Goal: Task Accomplishment & Management: Complete application form

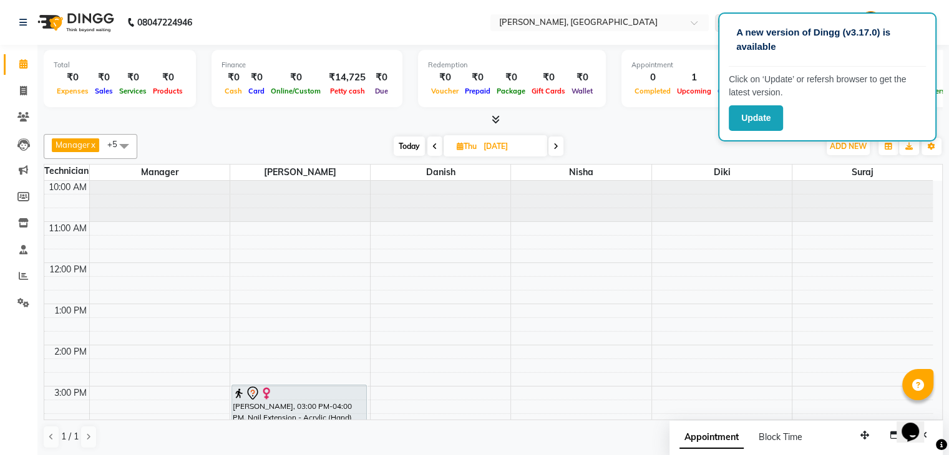
scroll to position [153, 0]
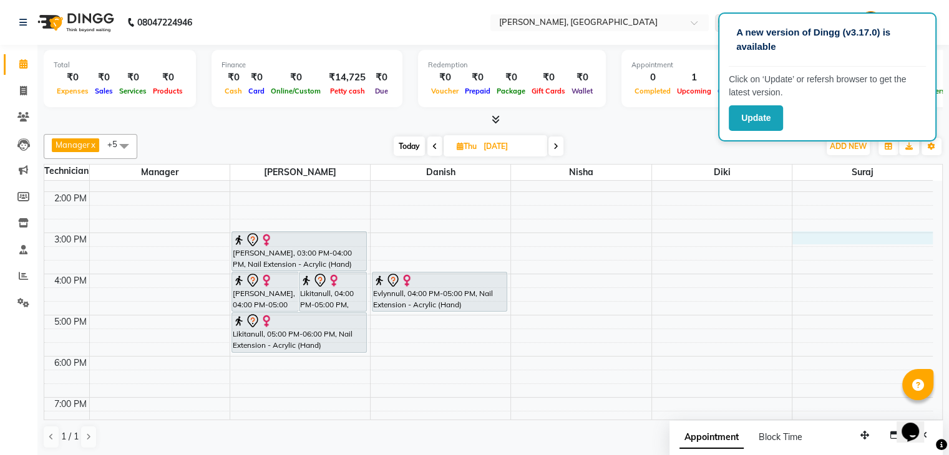
click at [821, 240] on div "10:00 AM 11:00 AM 12:00 PM 1:00 PM 2:00 PM 3:00 PM 4:00 PM 5:00 PM 6:00 PM 7:00…" at bounding box center [488, 294] width 888 height 535
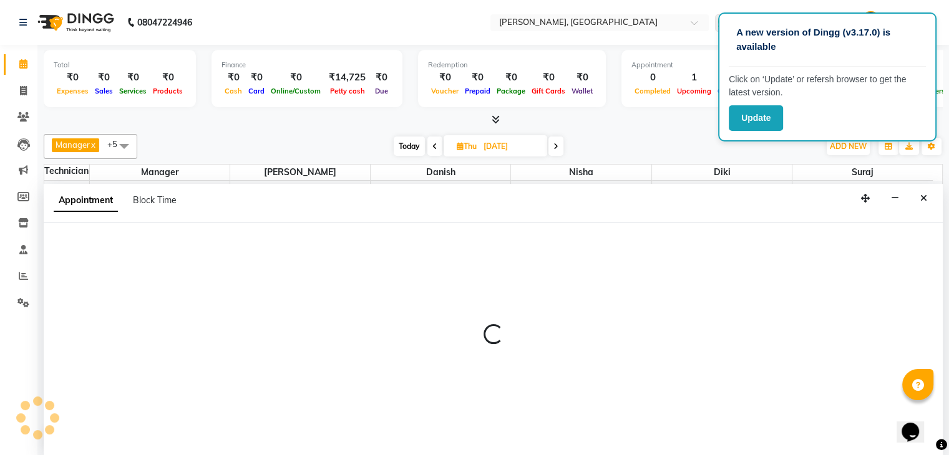
scroll to position [1, 0]
select select "83655"
select select "tentative"
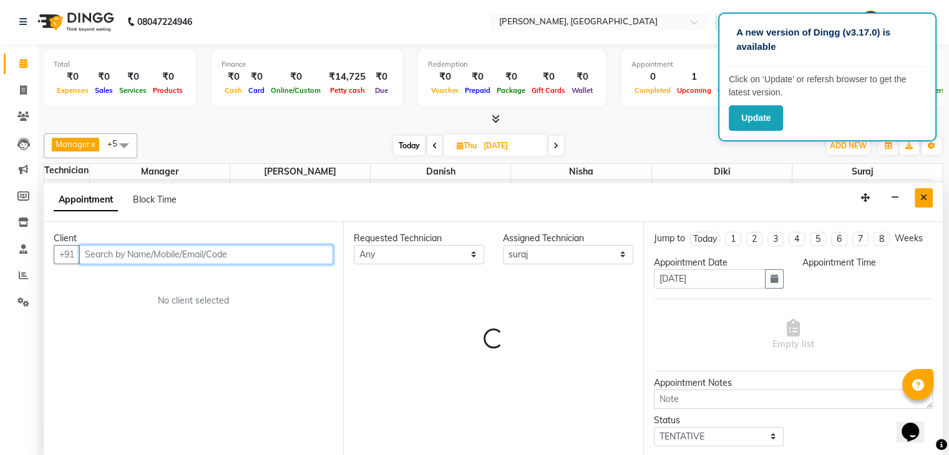
select select "900"
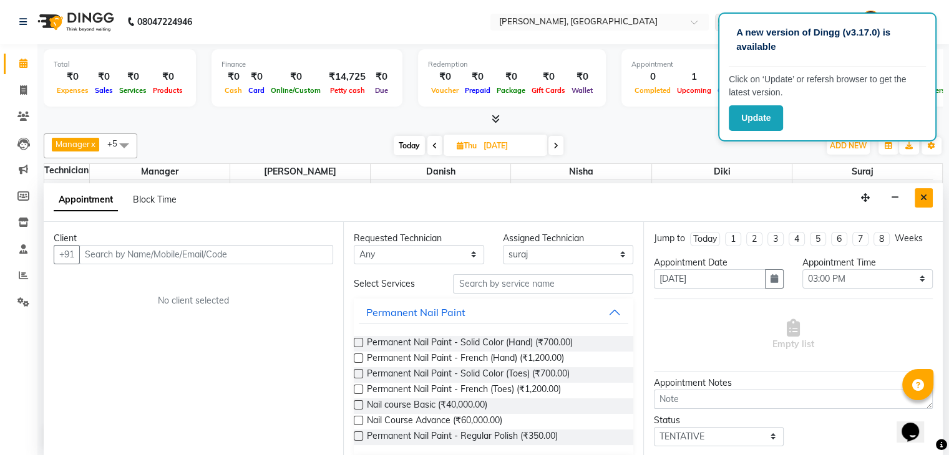
click at [923, 191] on button "Close" at bounding box center [923, 197] width 18 height 19
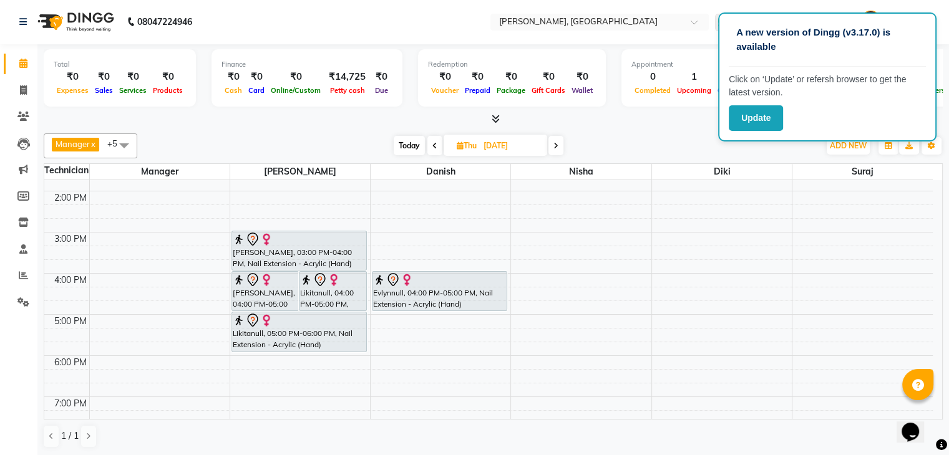
click at [395, 148] on span "Today" at bounding box center [409, 145] width 31 height 19
type input "[DATE]"
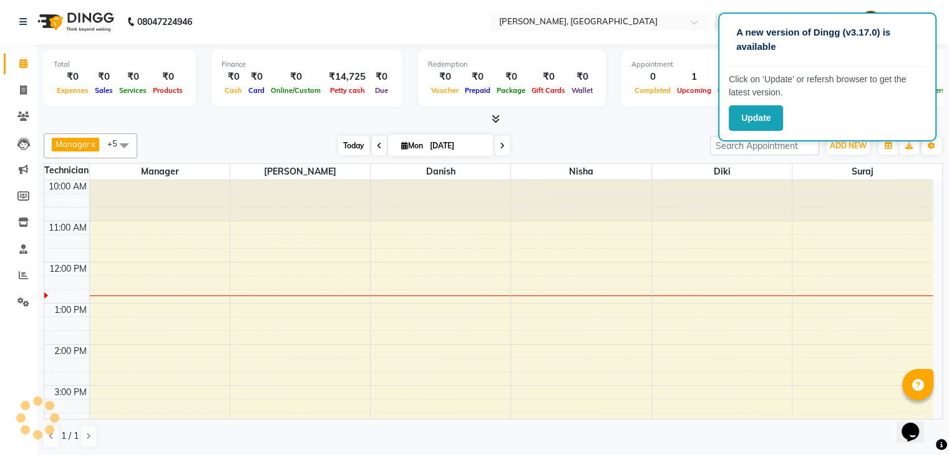
scroll to position [82, 0]
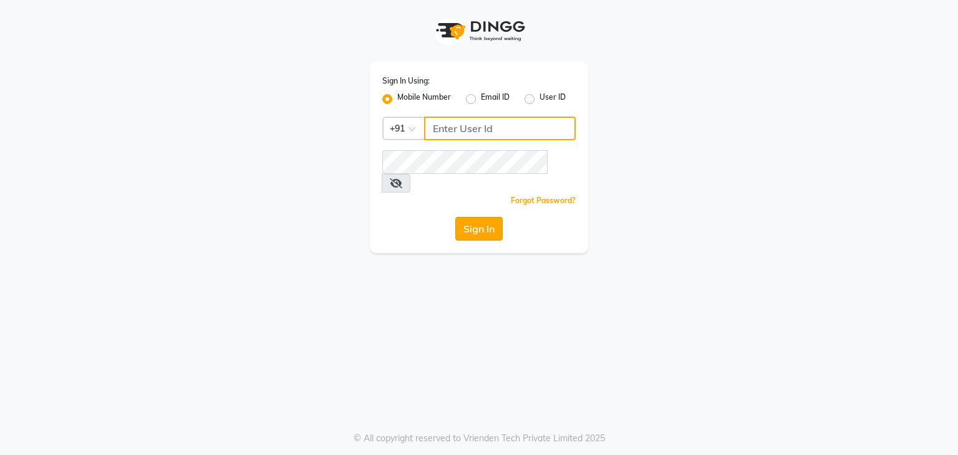
type input "9986416195"
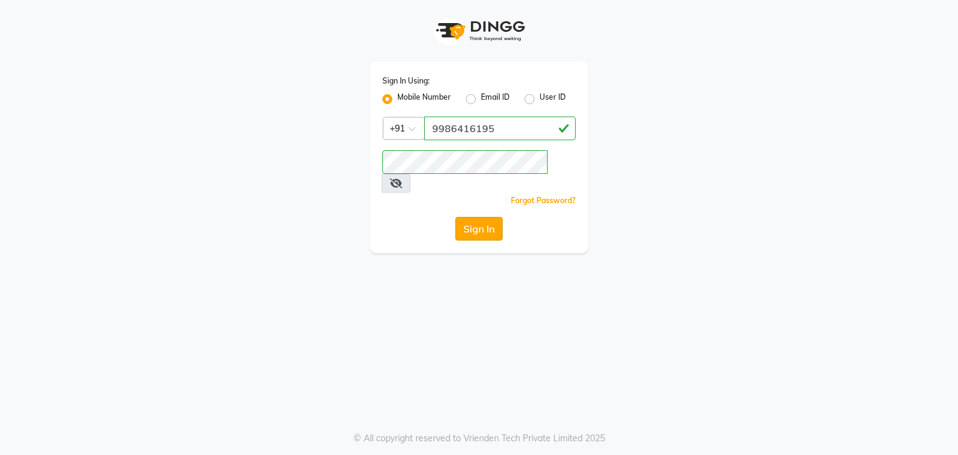
click at [487, 217] on button "Sign In" at bounding box center [478, 229] width 47 height 24
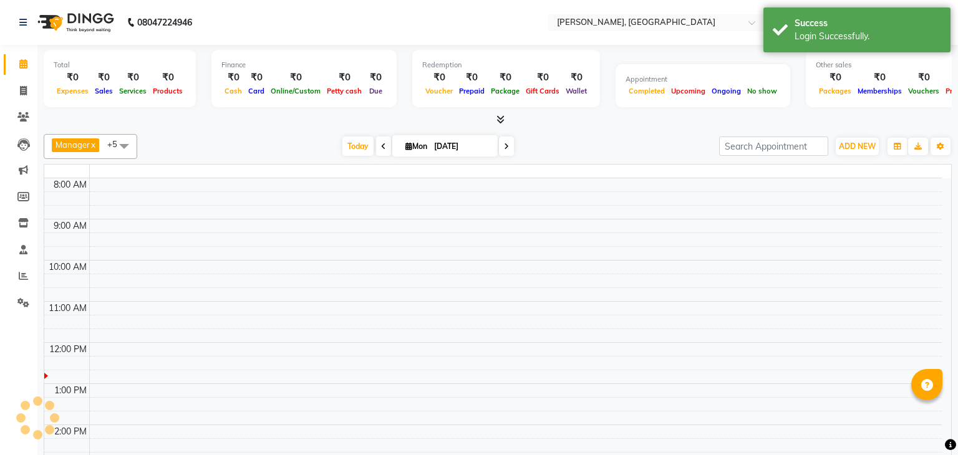
select select "en"
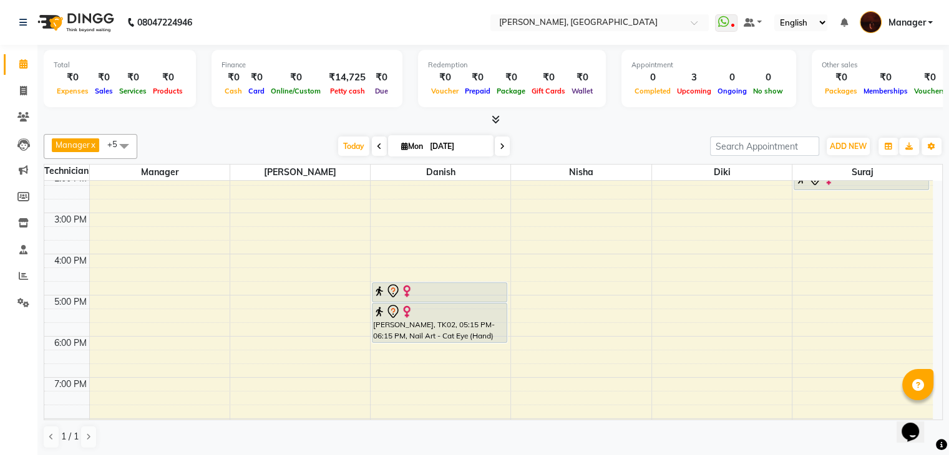
scroll to position [165, 0]
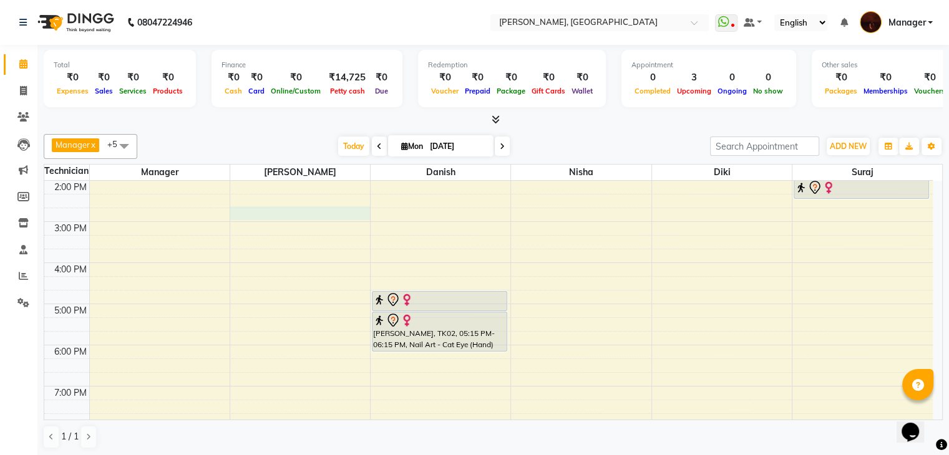
click at [304, 218] on div "10:00 AM 11:00 AM 12:00 PM 1:00 PM 2:00 PM 3:00 PM 4:00 PM 5:00 PM 6:00 PM 7:00…" at bounding box center [488, 283] width 888 height 535
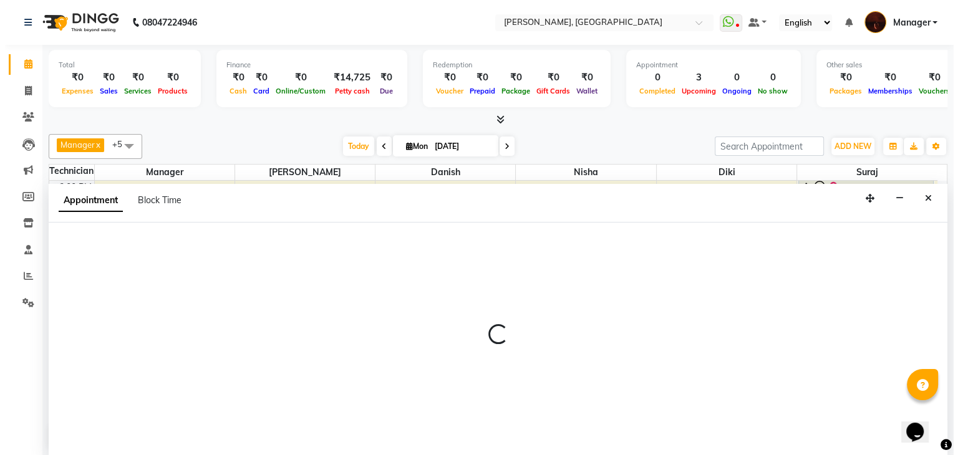
scroll to position [1, 0]
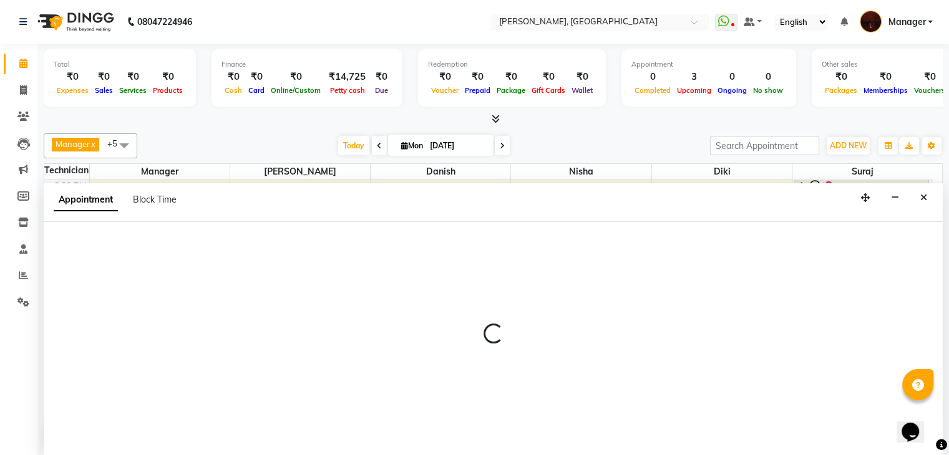
select select "35072"
select select "885"
select select "tentative"
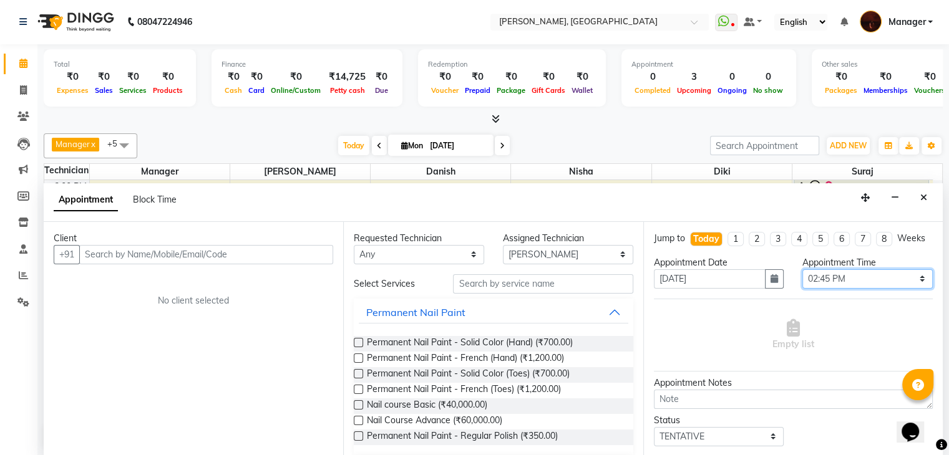
click at [833, 285] on select "Select 11:00 AM 11:15 AM 11:30 AM 11:45 AM 12:00 PM 12:15 PM 12:30 PM 12:45 PM …" at bounding box center [867, 278] width 130 height 19
select select "900"
click at [802, 279] on select "Select 11:00 AM 11:15 AM 11:30 AM 11:45 AM 12:00 PM 12:15 PM 12:30 PM 12:45 PM …" at bounding box center [867, 278] width 130 height 19
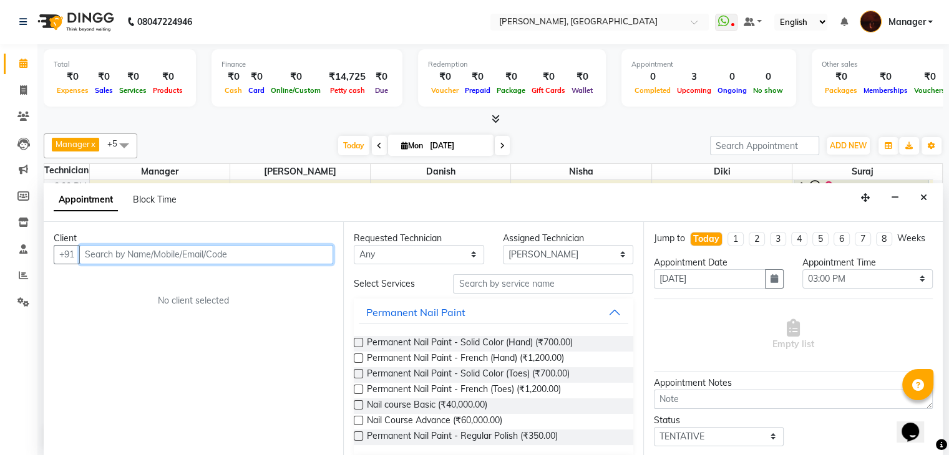
click at [308, 257] on input "text" at bounding box center [206, 254] width 254 height 19
click at [218, 257] on input "text" at bounding box center [206, 254] width 254 height 19
type input "9004682801"
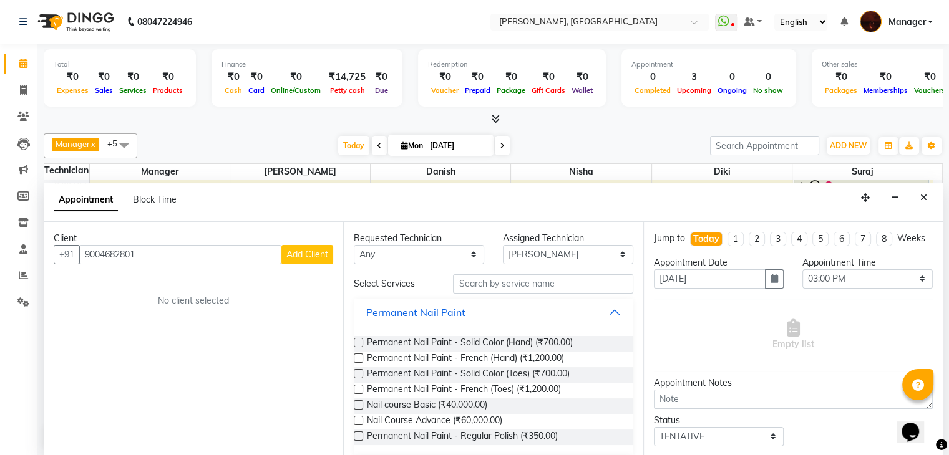
click at [316, 253] on span "Add Client" at bounding box center [307, 254] width 42 height 11
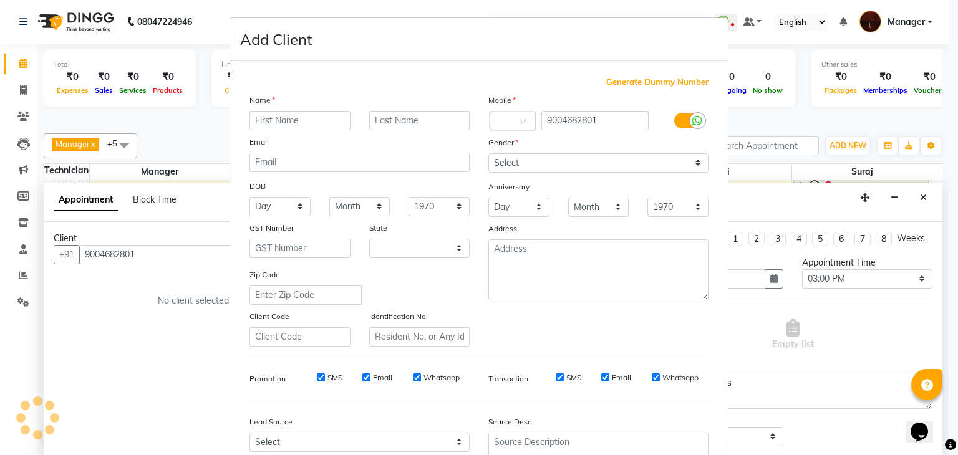
select select "21"
click at [312, 113] on input "text" at bounding box center [300, 120] width 101 height 19
type input "Stela"
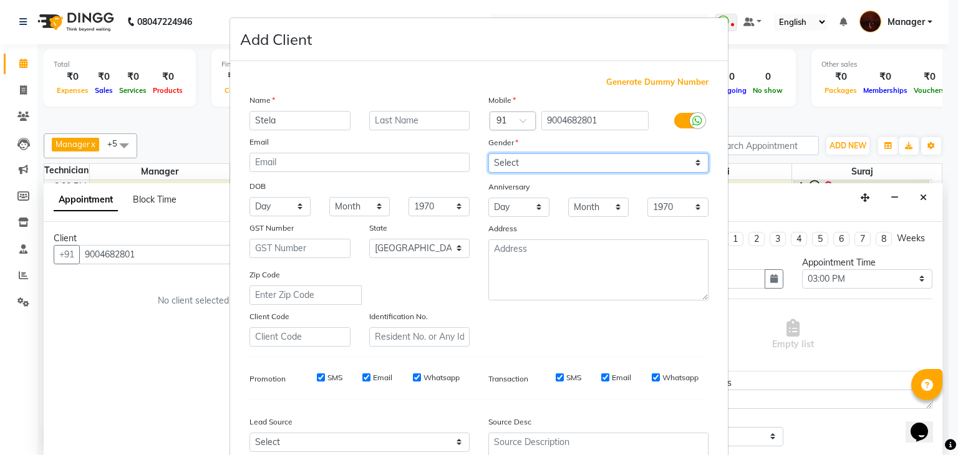
click at [534, 160] on select "Select [DEMOGRAPHIC_DATA] [DEMOGRAPHIC_DATA] Other Prefer Not To Say" at bounding box center [598, 162] width 220 height 19
select select "[DEMOGRAPHIC_DATA]"
click at [488, 154] on select "Select [DEMOGRAPHIC_DATA] [DEMOGRAPHIC_DATA] Other Prefer Not To Say" at bounding box center [598, 162] width 220 height 19
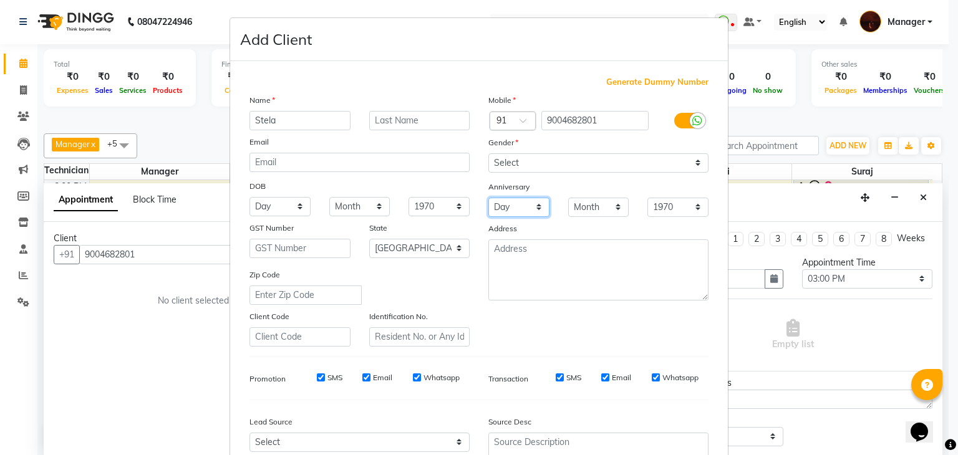
click at [535, 213] on select "Day 01 02 03 04 05 06 07 08 09 10 11 12 13 14 15 16 17 18 19 20 21 22 23 24 25 …" at bounding box center [518, 207] width 61 height 19
click at [677, 153] on div "Gender" at bounding box center [598, 144] width 239 height 17
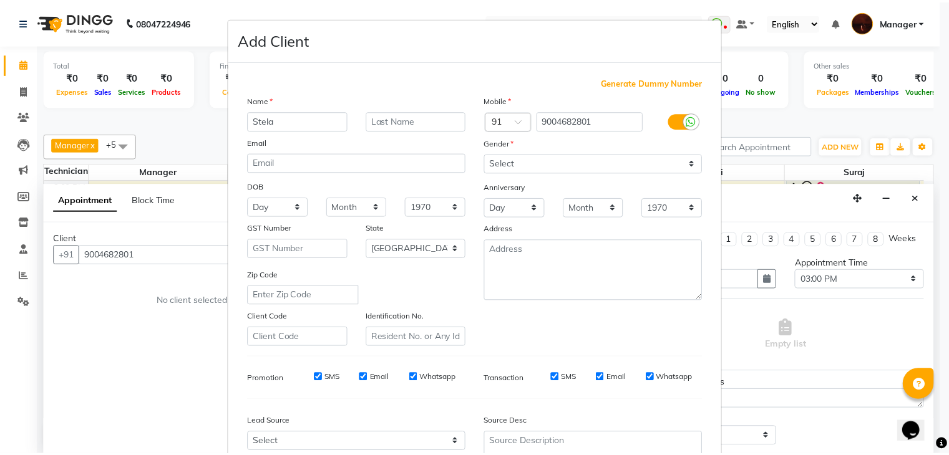
scroll to position [127, 0]
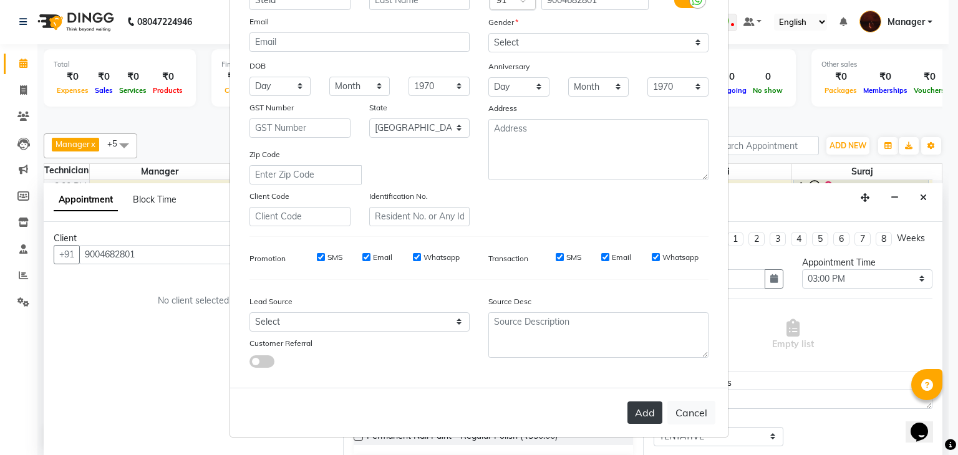
click at [638, 415] on button "Add" at bounding box center [645, 413] width 35 height 22
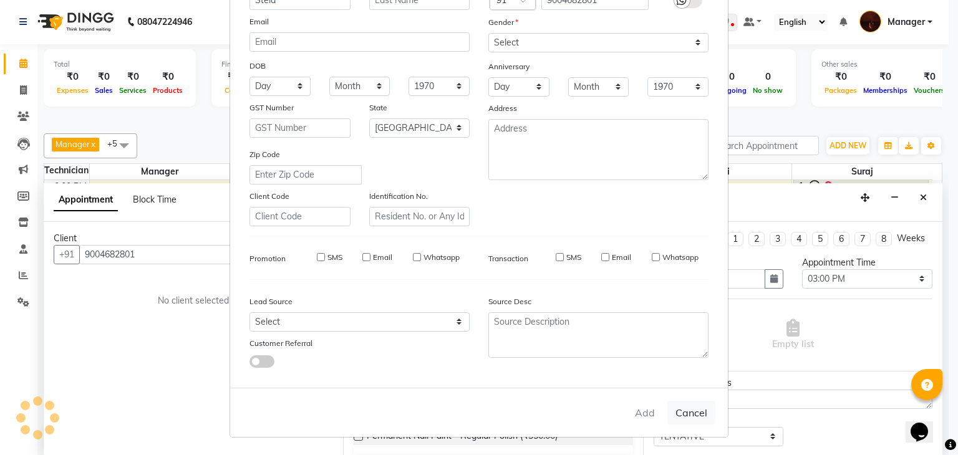
type input "90******01"
select select
select select "null"
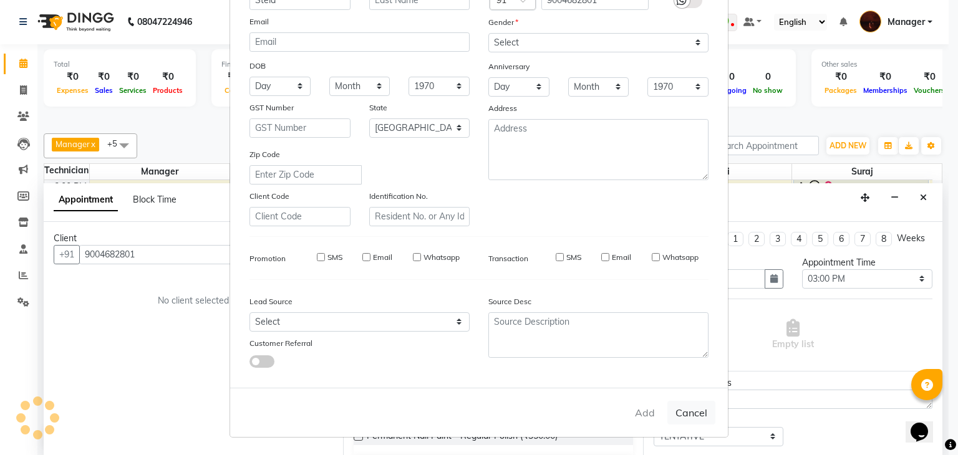
select select
checkbox input "false"
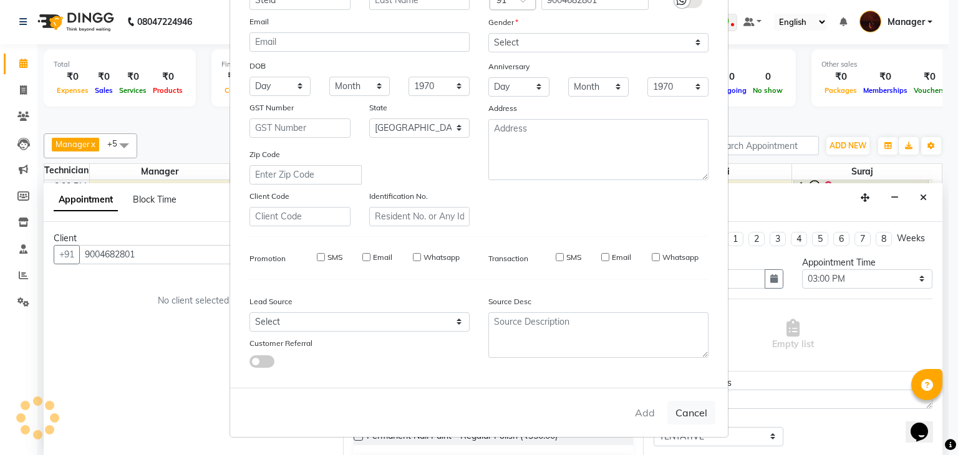
checkbox input "false"
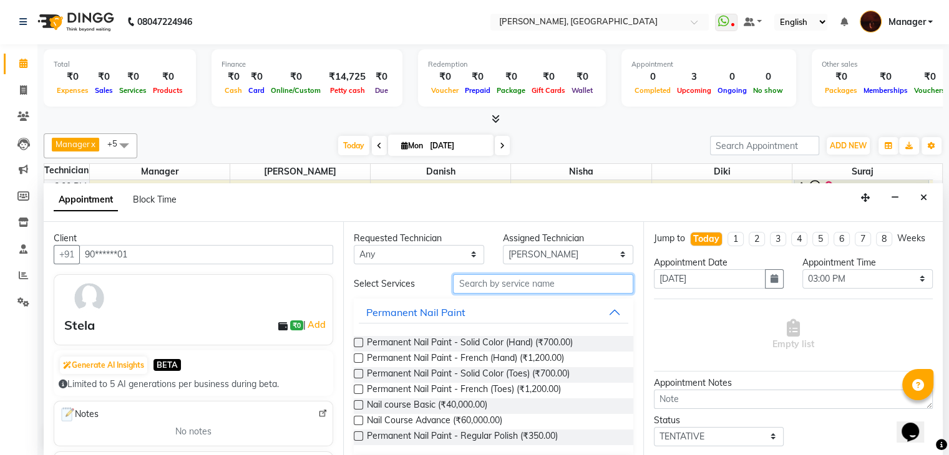
click at [550, 276] on input "text" at bounding box center [543, 283] width 180 height 19
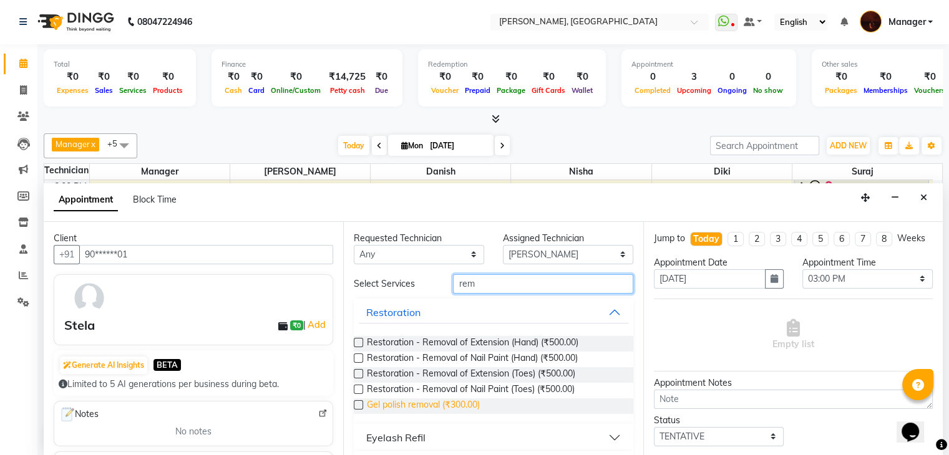
type input "rem"
click at [456, 402] on span "Gel polish removal (₹300.00)" at bounding box center [423, 407] width 113 height 16
checkbox input "false"
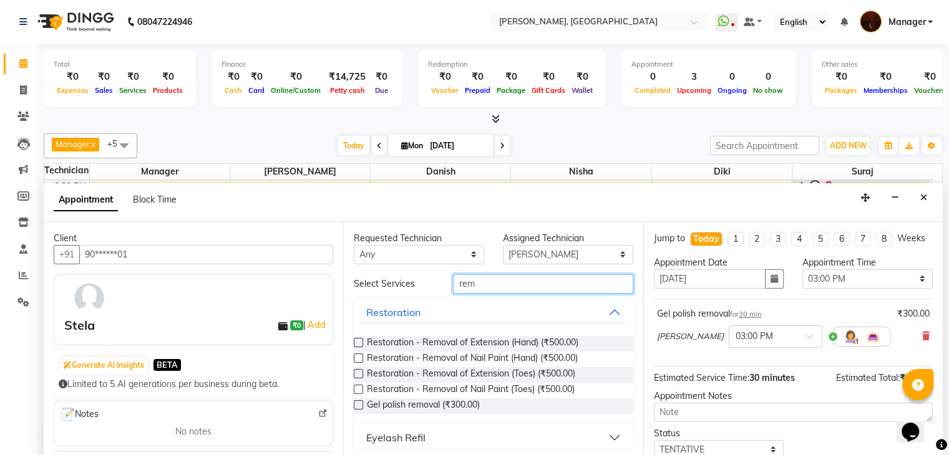
click at [549, 284] on input "rem" at bounding box center [543, 283] width 180 height 19
type input "r"
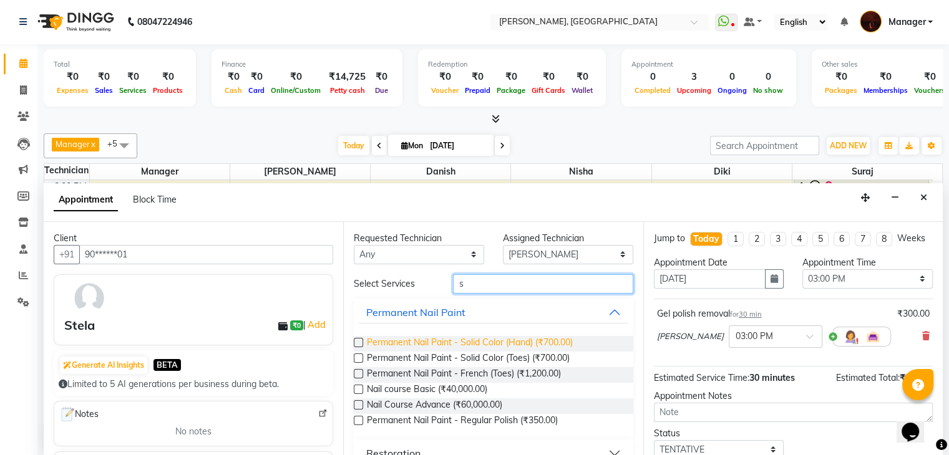
type input "s"
click at [467, 343] on span "Permanent Nail Paint - Solid Color (Hand) (₹700.00)" at bounding box center [470, 344] width 206 height 16
checkbox input "false"
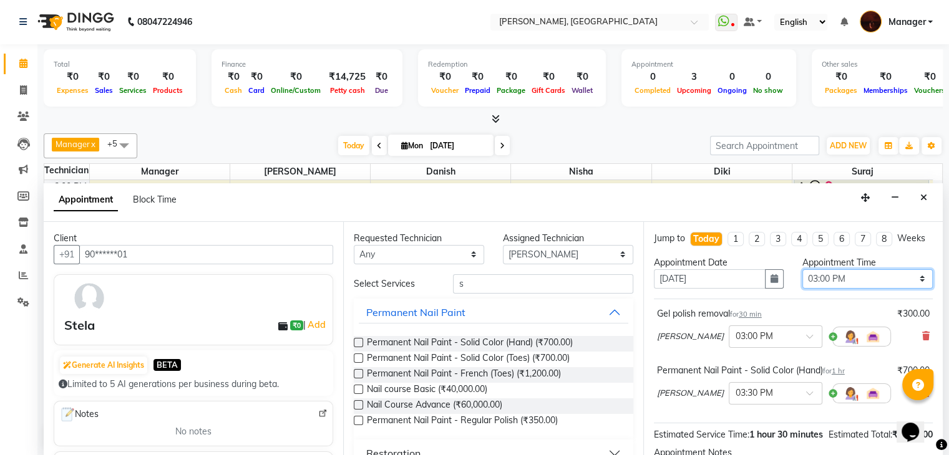
click at [823, 289] on select "Select 11:00 AM 11:15 AM 11:30 AM 11:45 AM 12:00 PM 12:15 PM 12:30 PM 12:45 PM …" at bounding box center [867, 278] width 130 height 19
select select "840"
click at [802, 279] on select "Select 11:00 AM 11:15 AM 11:30 AM 11:45 AM 12:00 PM 12:15 PM 12:30 PM 12:45 PM …" at bounding box center [867, 278] width 130 height 19
click at [507, 342] on span "Permanent Nail Paint - Solid Color (Hand) (₹700.00)" at bounding box center [470, 344] width 206 height 16
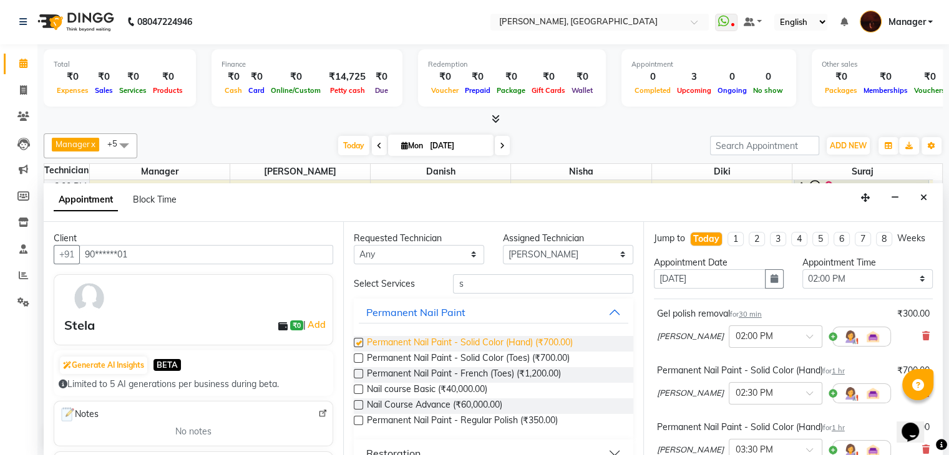
checkbox input "false"
click at [534, 278] on input "s" at bounding box center [543, 283] width 180 height 19
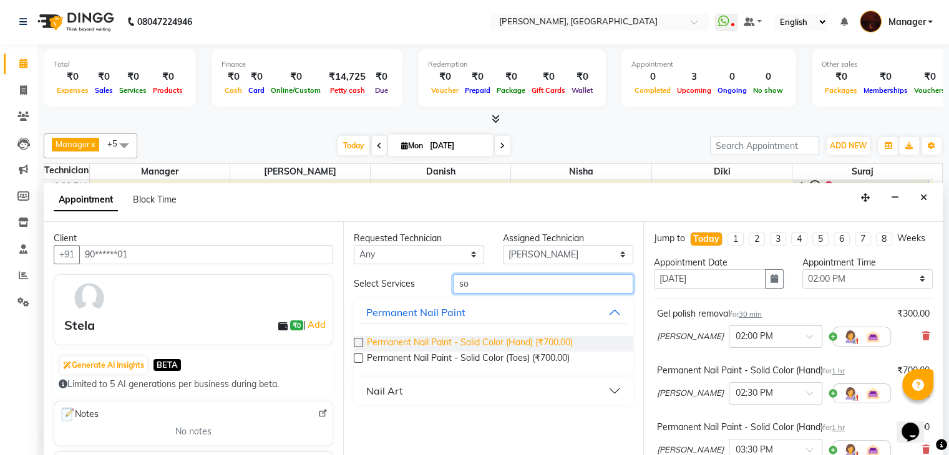
type input "so"
click at [494, 336] on span "Permanent Nail Paint - Solid Color (Hand) (₹700.00)" at bounding box center [470, 344] width 206 height 16
checkbox input "false"
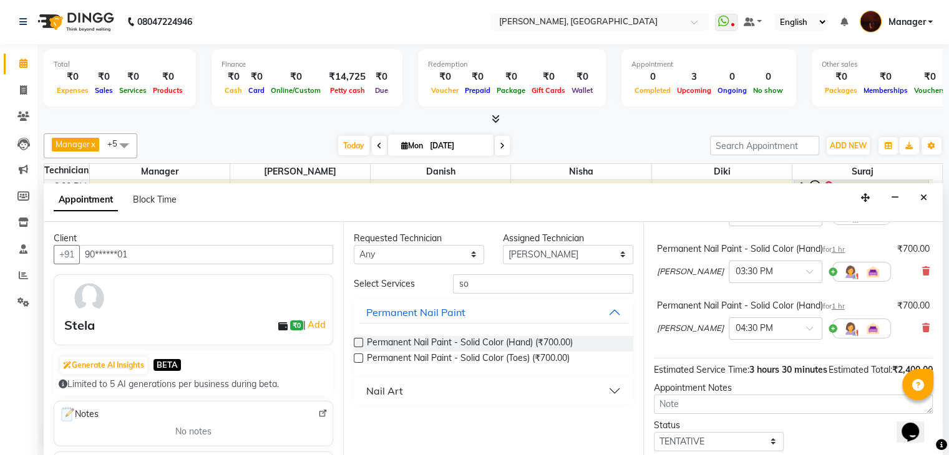
scroll to position [179, 0]
click at [922, 332] on icon at bounding box center [925, 327] width 7 height 9
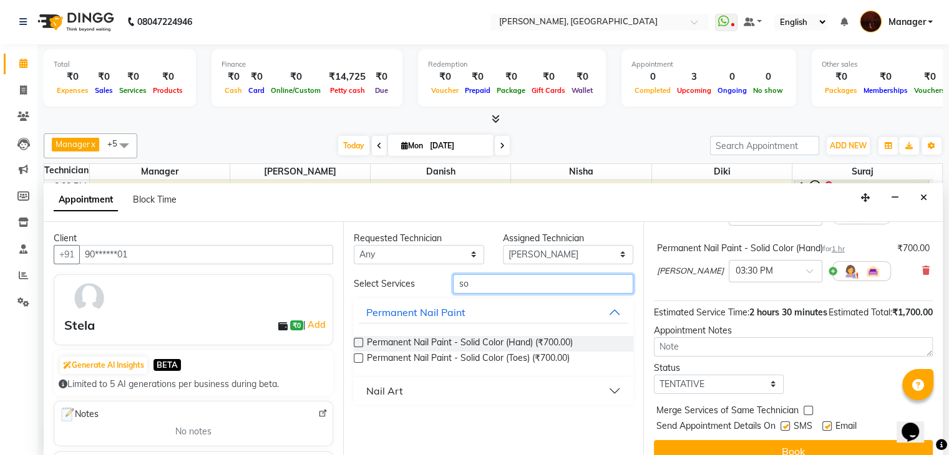
click at [576, 288] on input "so" at bounding box center [543, 283] width 180 height 19
type input "s"
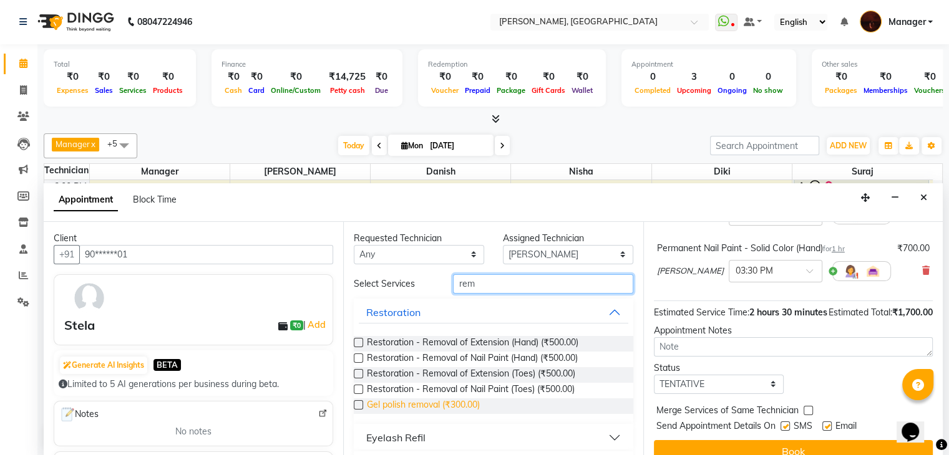
type input "rem"
click at [425, 405] on span "Gel polish removal (₹300.00)" at bounding box center [423, 407] width 113 height 16
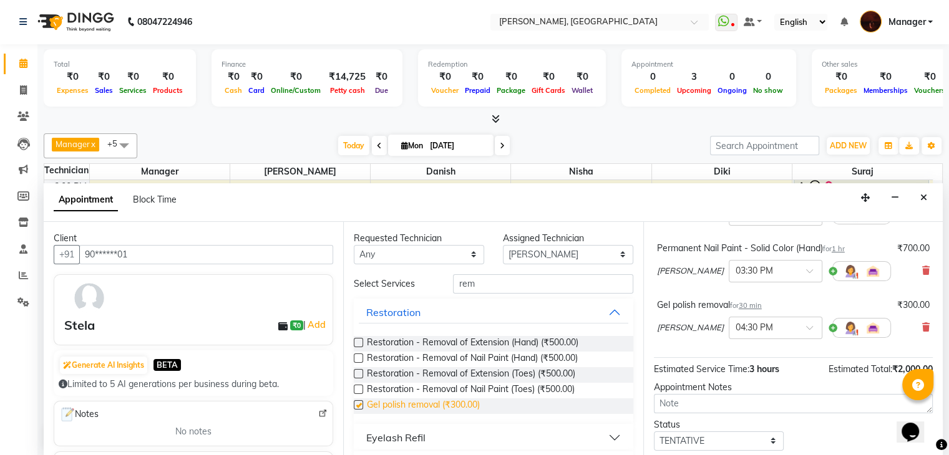
checkbox input "false"
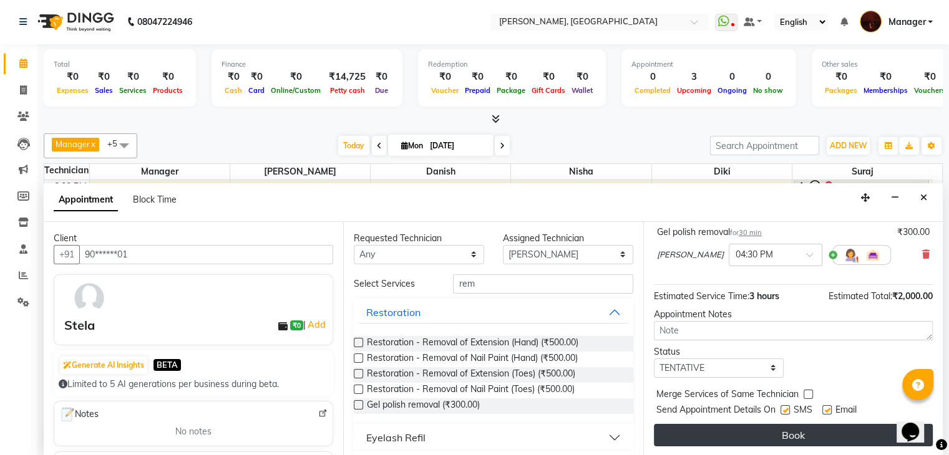
click at [766, 435] on button "Book" at bounding box center [793, 435] width 279 height 22
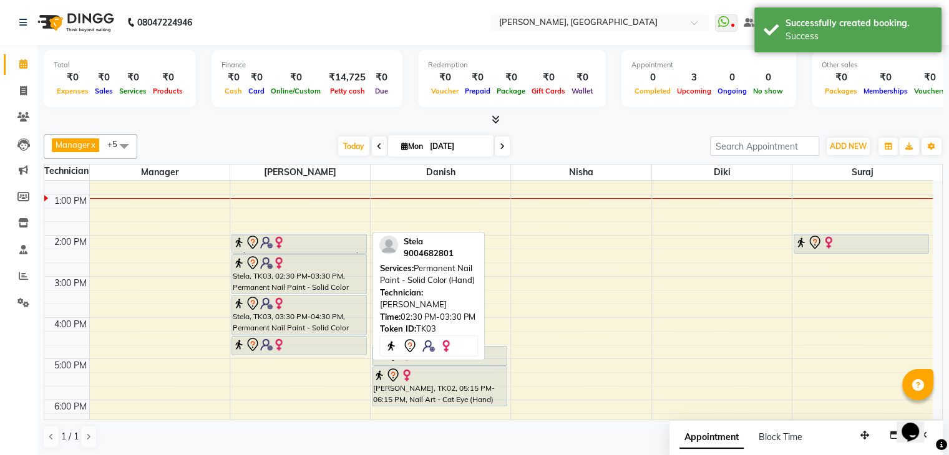
scroll to position [109, 0]
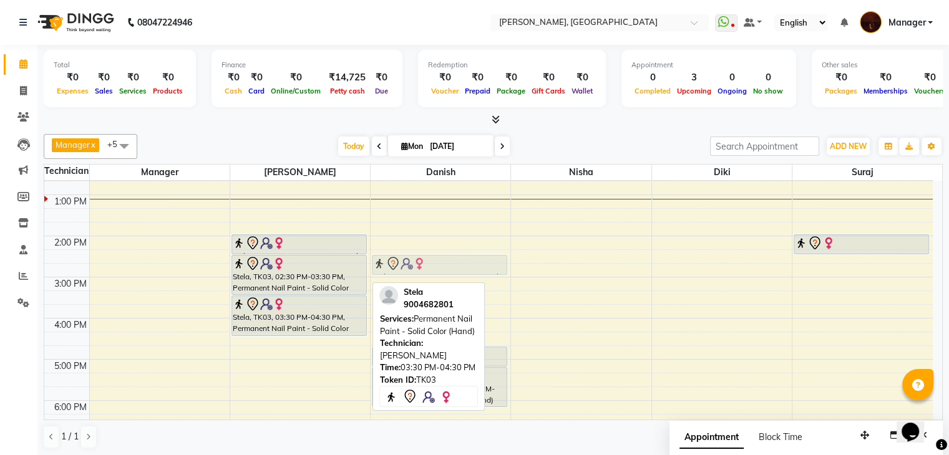
drag, startPoint x: 319, startPoint y: 346, endPoint x: 420, endPoint y: 263, distance: 130.3
click at [420, 263] on tr "Stela, TK03, 02:00 PM-02:30 PM, Gel polish removal Stela, TK03, 02:30 PM-03:30 …" at bounding box center [488, 339] width 888 height 535
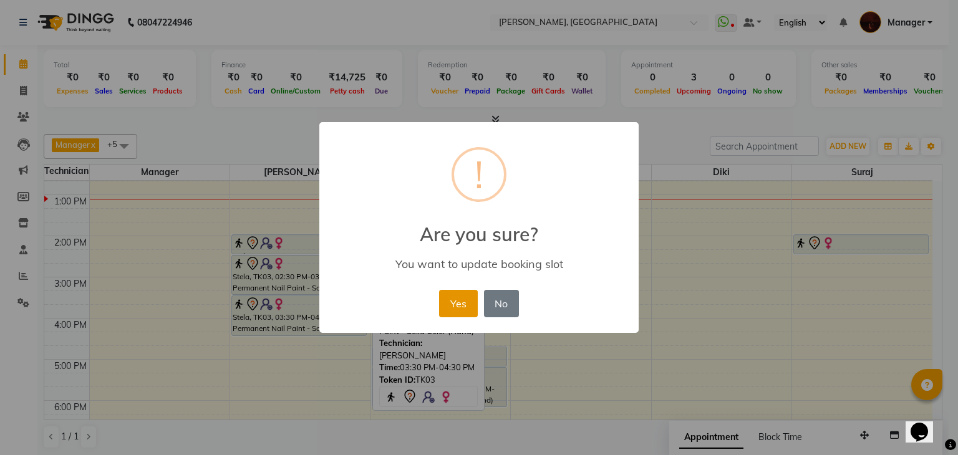
click at [462, 305] on button "Yes" at bounding box center [458, 303] width 38 height 27
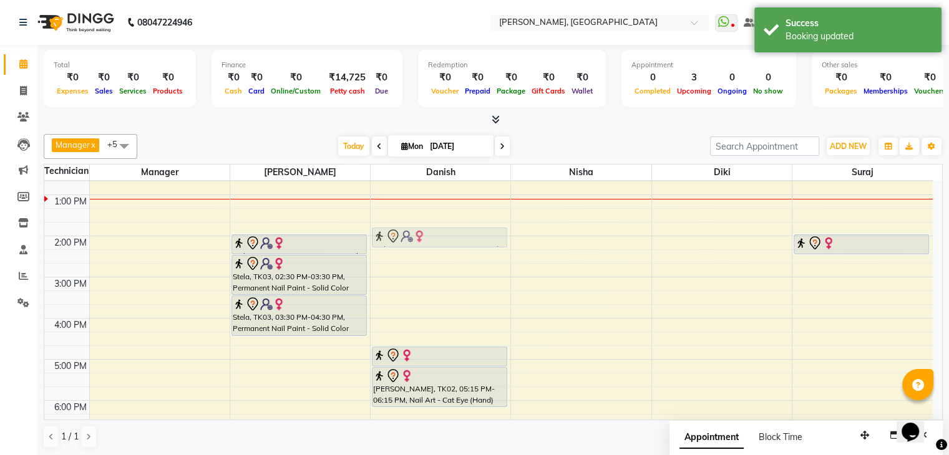
drag, startPoint x: 449, startPoint y: 269, endPoint x: 452, endPoint y: 240, distance: 28.8
click at [452, 240] on div "Stela, TK03, 02:30 PM-03:00 PM, Gel polish removal [PERSON_NAME], TK02, 04:45 P…" at bounding box center [441, 339] width 140 height 535
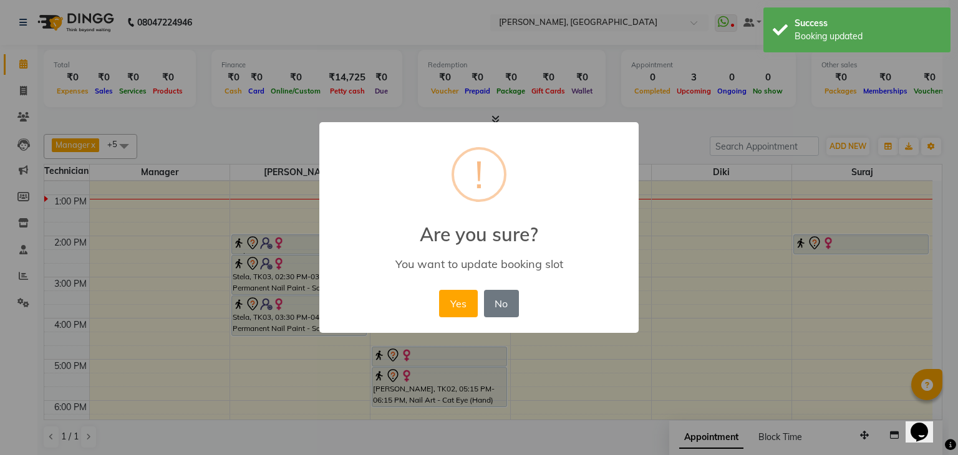
click at [465, 287] on div "Yes No No" at bounding box center [478, 304] width 85 height 34
click at [463, 295] on button "Yes" at bounding box center [458, 303] width 38 height 27
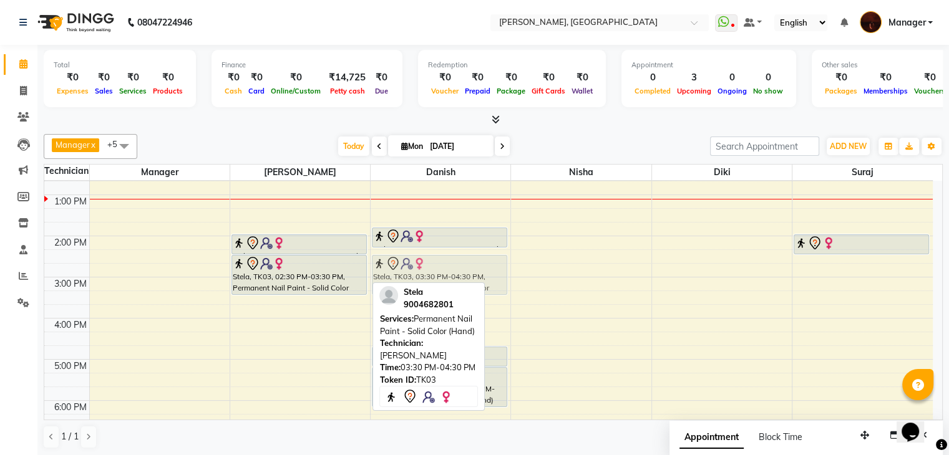
drag, startPoint x: 323, startPoint y: 324, endPoint x: 432, endPoint y: 283, distance: 116.7
click at [432, 283] on div "Manager x [PERSON_NAME] x Diki x Danish x Nisha x suraj x +5 Select All Manager…" at bounding box center [493, 291] width 899 height 325
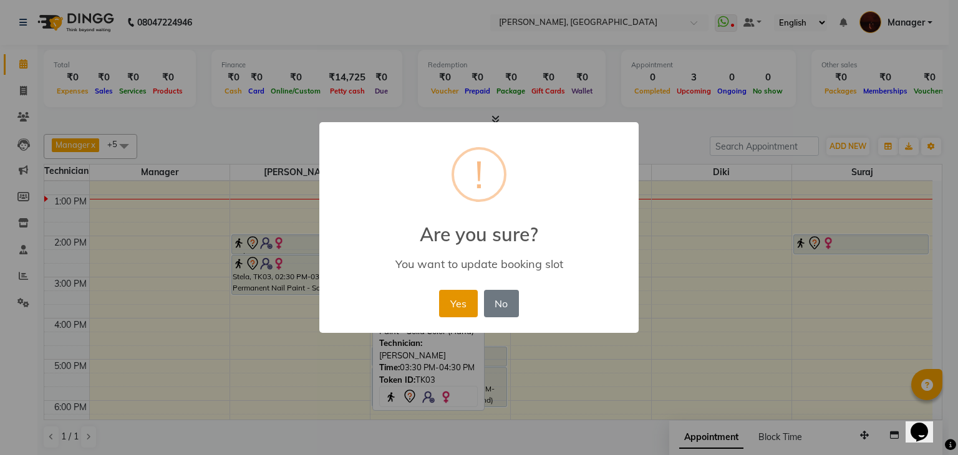
click at [450, 298] on button "Yes" at bounding box center [458, 303] width 38 height 27
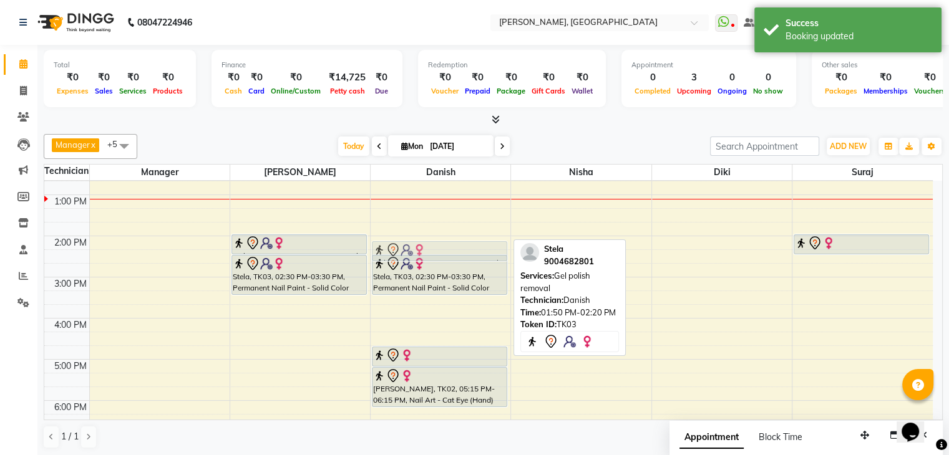
drag, startPoint x: 430, startPoint y: 230, endPoint x: 432, endPoint y: 237, distance: 7.7
click at [432, 237] on div "10:00 AM 11:00 AM 12:00 PM 1:00 PM 2:00 PM 3:00 PM 4:00 PM 5:00 PM 6:00 PM 7:00…" at bounding box center [488, 339] width 888 height 535
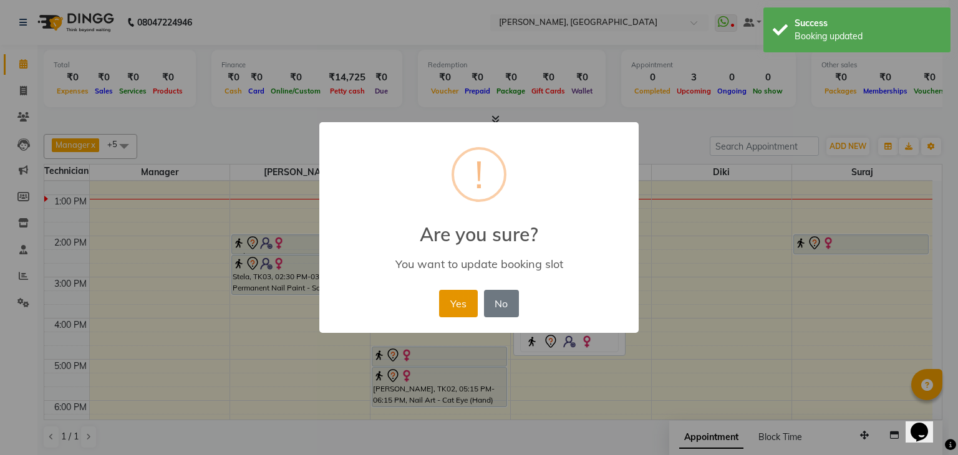
click at [455, 291] on button "Yes" at bounding box center [458, 303] width 38 height 27
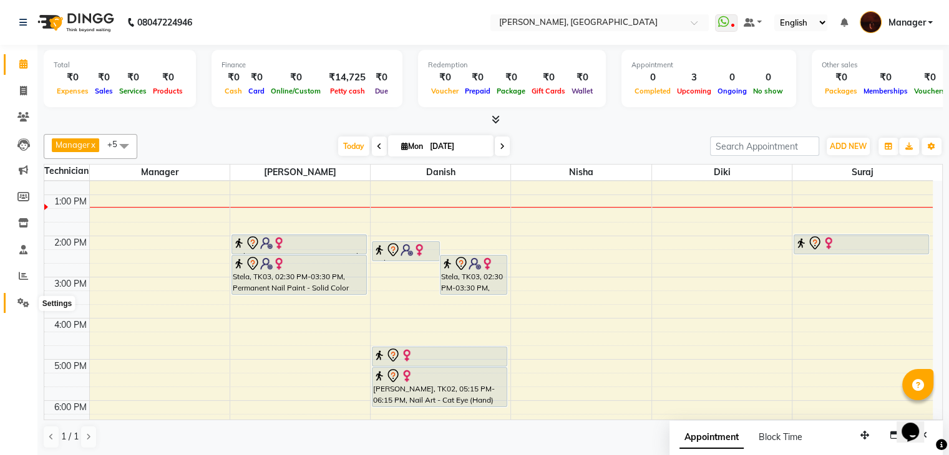
click at [22, 305] on icon at bounding box center [23, 302] width 12 height 9
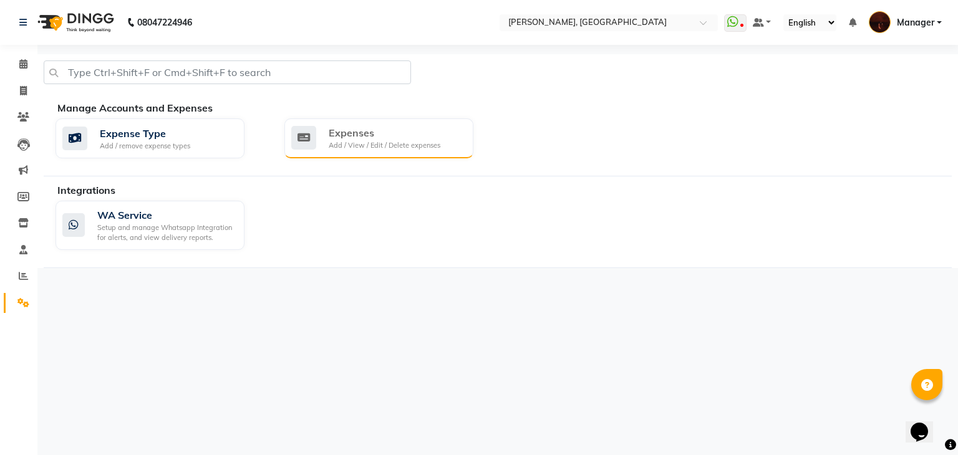
click at [319, 137] on div "Expenses Add / View / Edit / Delete expenses" at bounding box center [377, 138] width 172 height 26
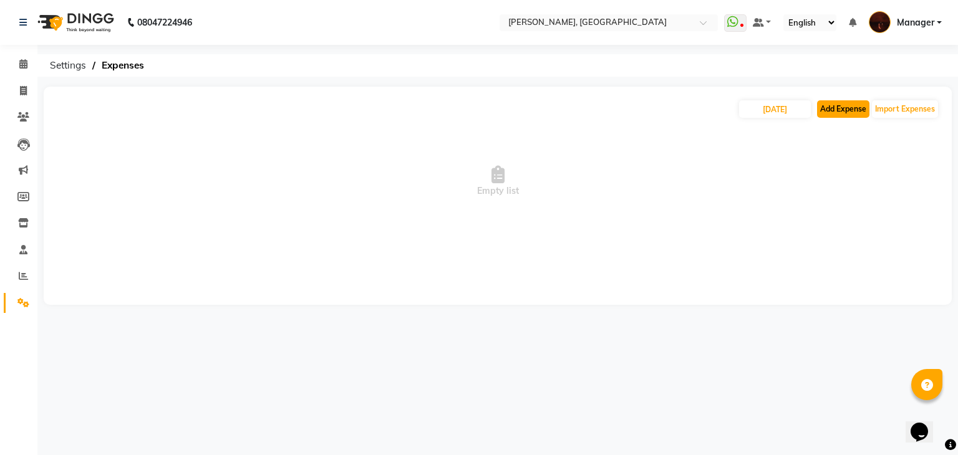
click at [835, 113] on button "Add Expense" at bounding box center [843, 108] width 52 height 17
select select "1"
select select "2879"
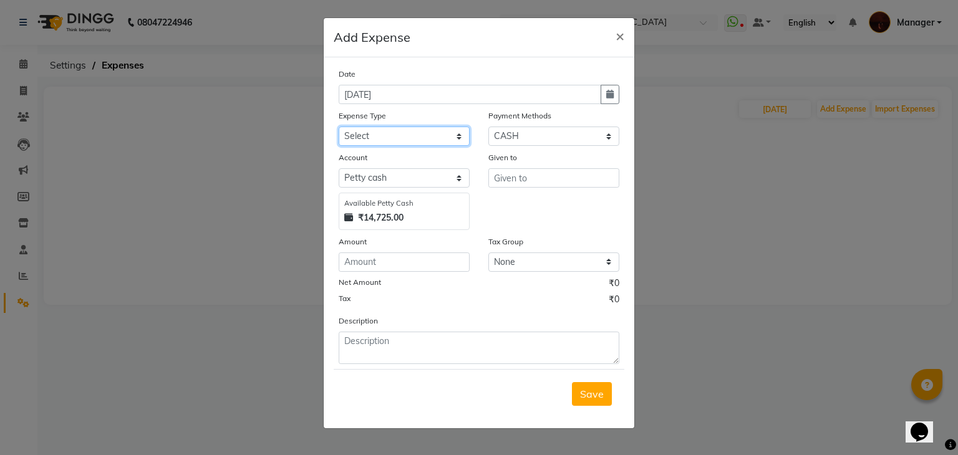
click at [407, 138] on select "Select acetone Advance Salary bank deposite BBMP Beauty products Bed charges BI…" at bounding box center [404, 136] width 131 height 19
select select "9147"
click at [339, 128] on select "Select acetone Advance Salary bank deposite BBMP Beauty products Bed charges BI…" at bounding box center [404, 136] width 131 height 19
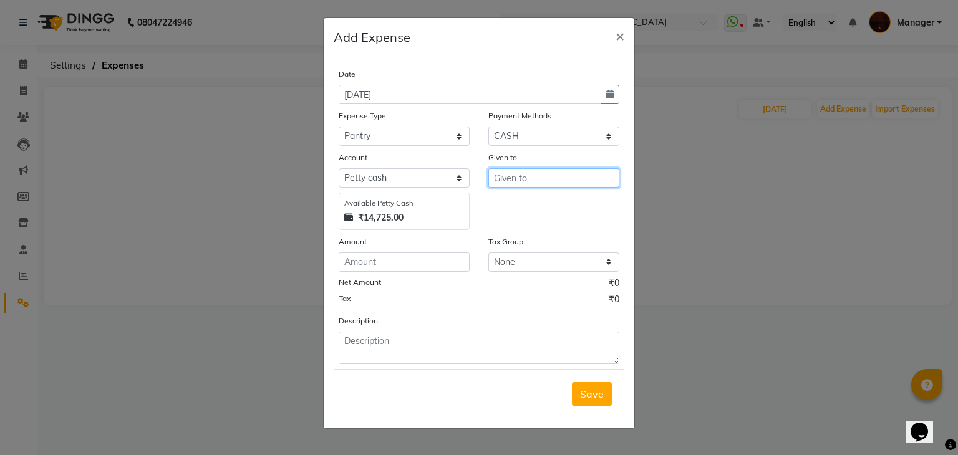
click at [532, 181] on input "text" at bounding box center [553, 177] width 131 height 19
type input "manish"
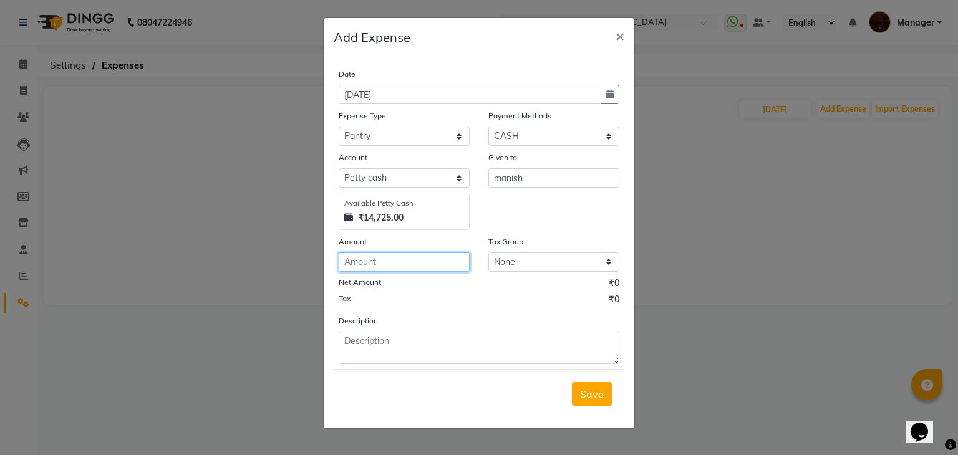
click at [394, 269] on input "number" at bounding box center [404, 262] width 131 height 19
type input "414"
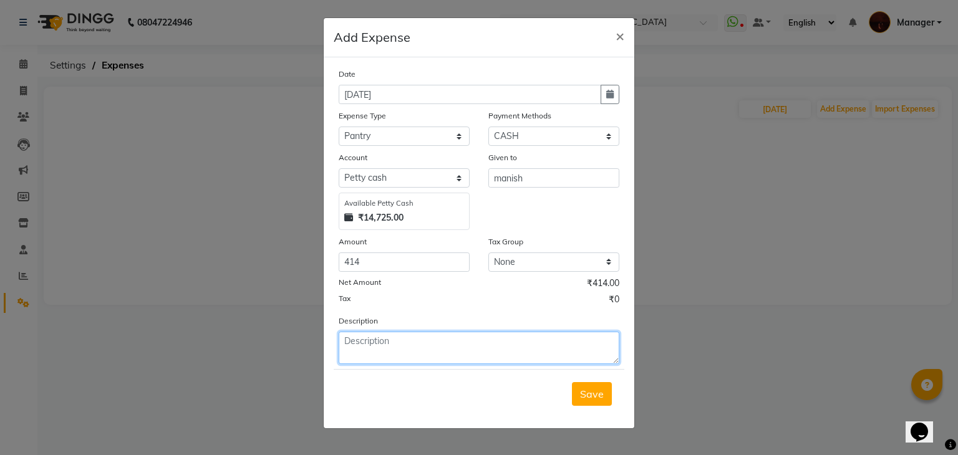
click at [409, 349] on textarea at bounding box center [479, 348] width 281 height 32
type textarea "biscit, coffe, mock, suger and milk"
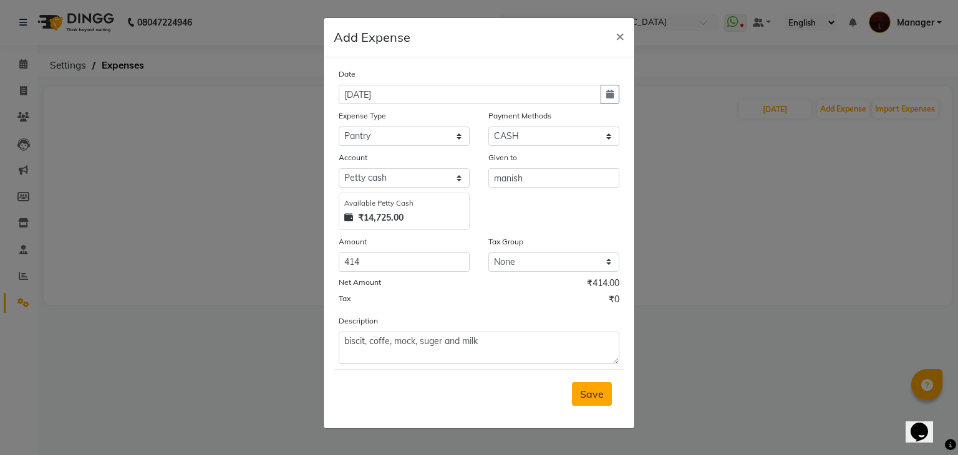
click at [600, 394] on span "Save" at bounding box center [592, 394] width 24 height 12
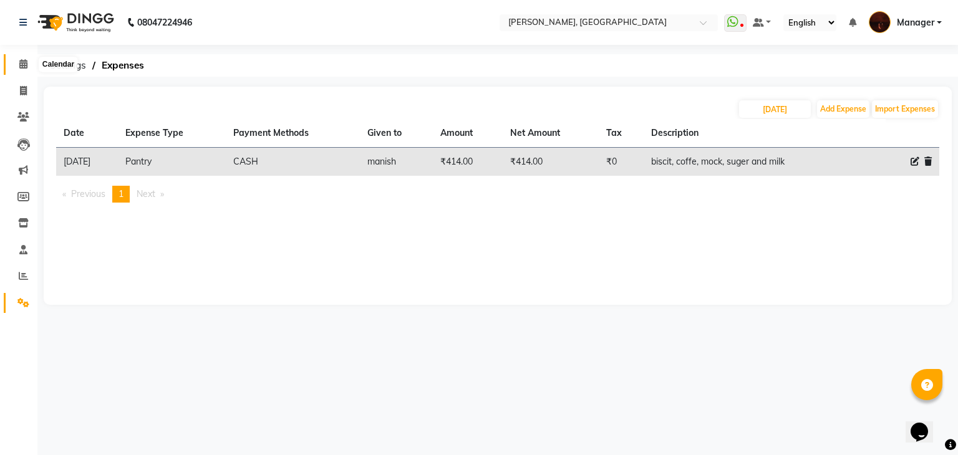
click at [22, 64] on icon at bounding box center [23, 63] width 8 height 9
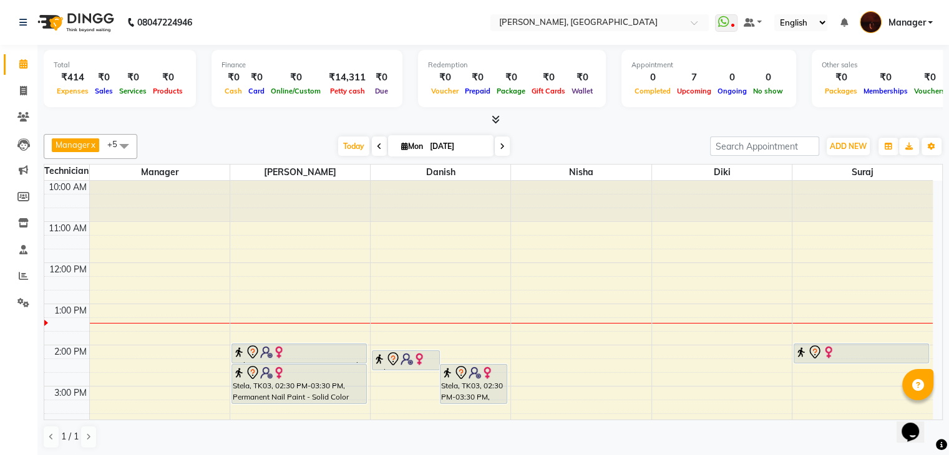
click at [500, 146] on icon at bounding box center [502, 146] width 5 height 7
type input "02-09-2025"
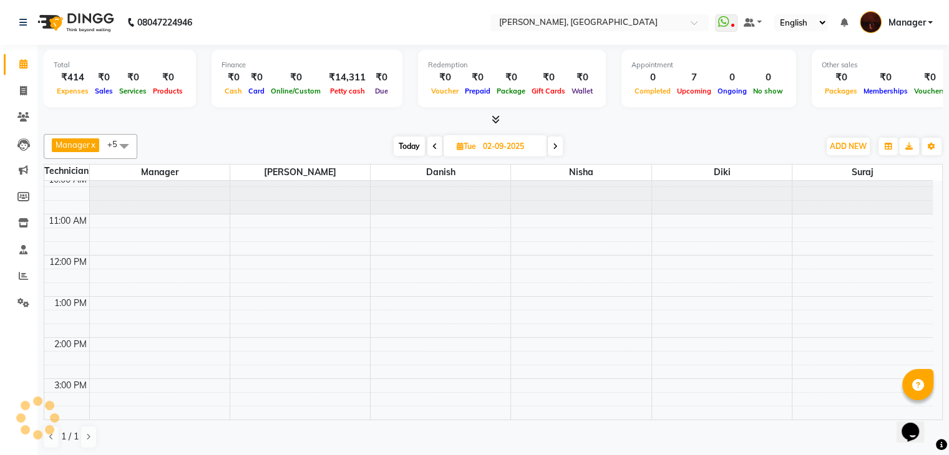
scroll to position [7, 0]
click at [827, 138] on button "ADD NEW Toggle Dropdown" at bounding box center [848, 146] width 43 height 17
click at [818, 276] on div "10:00 AM 11:00 AM 12:00 PM 1:00 PM 2:00 PM 3:00 PM 4:00 PM 5:00 PM 6:00 PM 7:00…" at bounding box center [488, 440] width 888 height 535
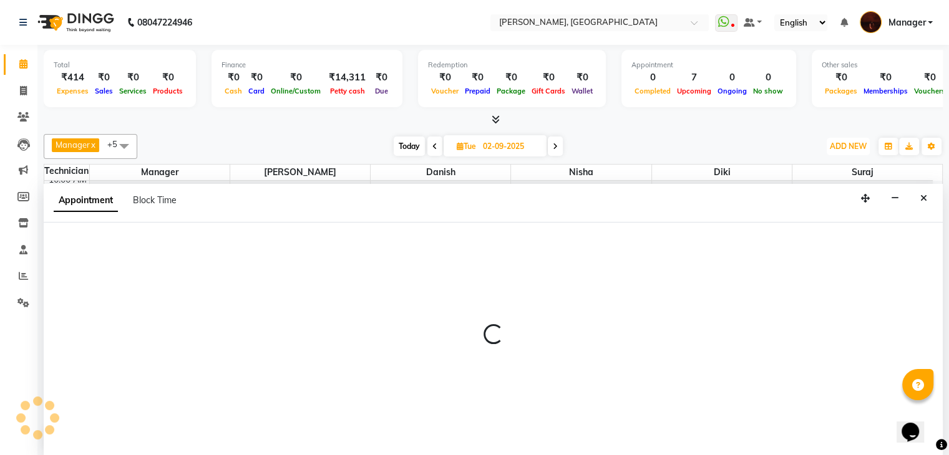
scroll to position [1, 0]
select select "83655"
select select "735"
select select "tentative"
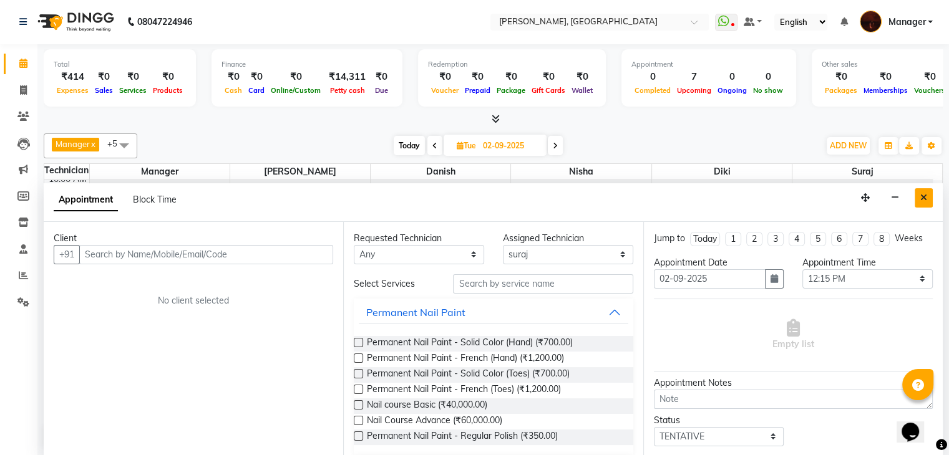
click at [919, 195] on button "Close" at bounding box center [923, 197] width 18 height 19
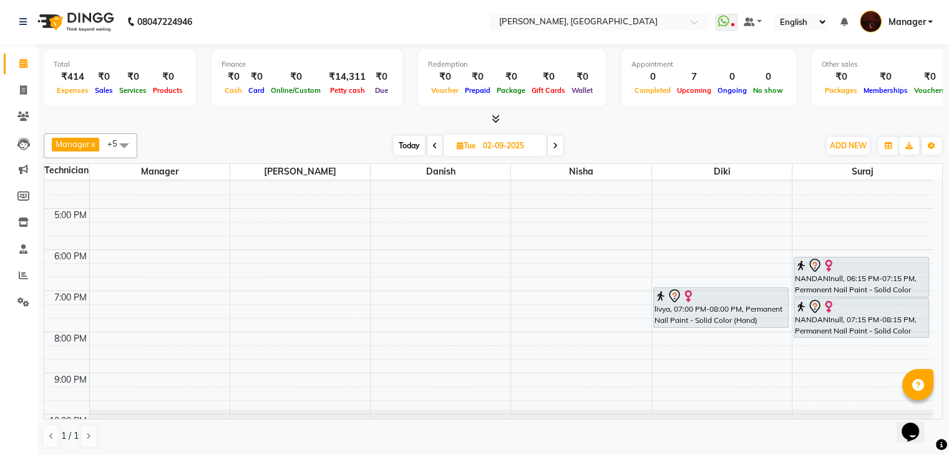
scroll to position [290, 0]
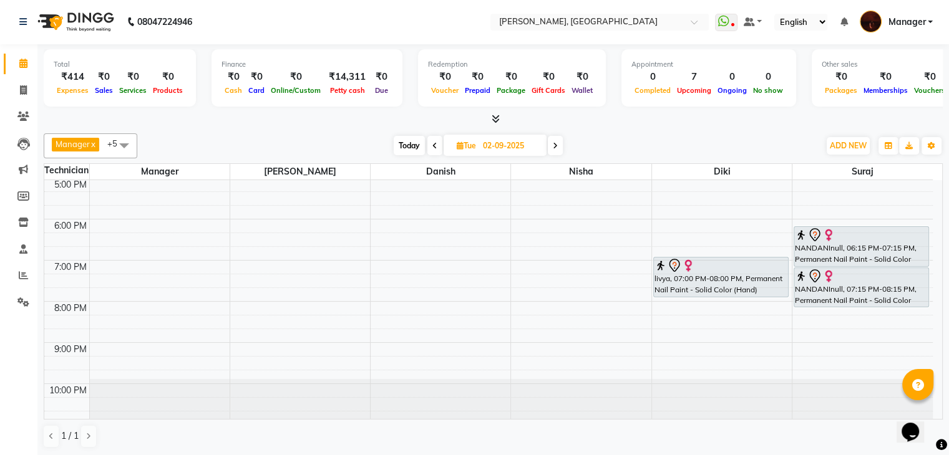
click at [391, 266] on div "10:00 AM 11:00 AM 12:00 PM 1:00 PM 2:00 PM 3:00 PM 4:00 PM 5:00 PM 6:00 PM 7:00…" at bounding box center [488, 157] width 888 height 535
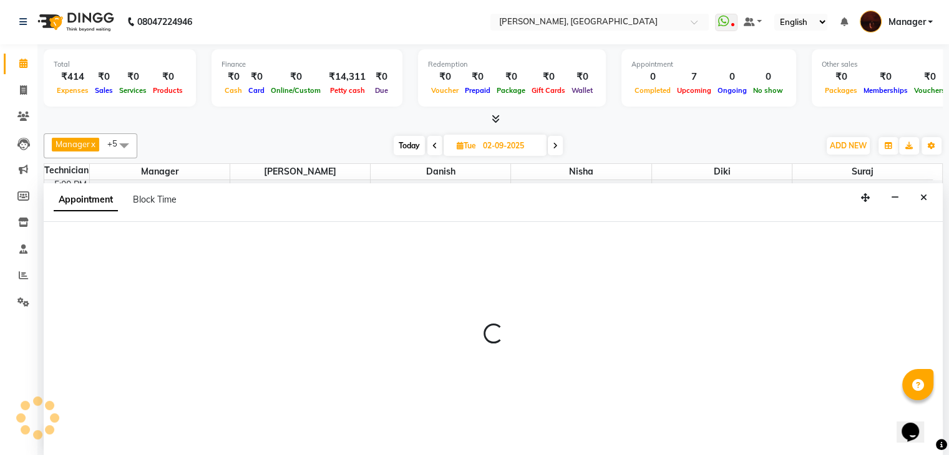
select select "20822"
select select "tentative"
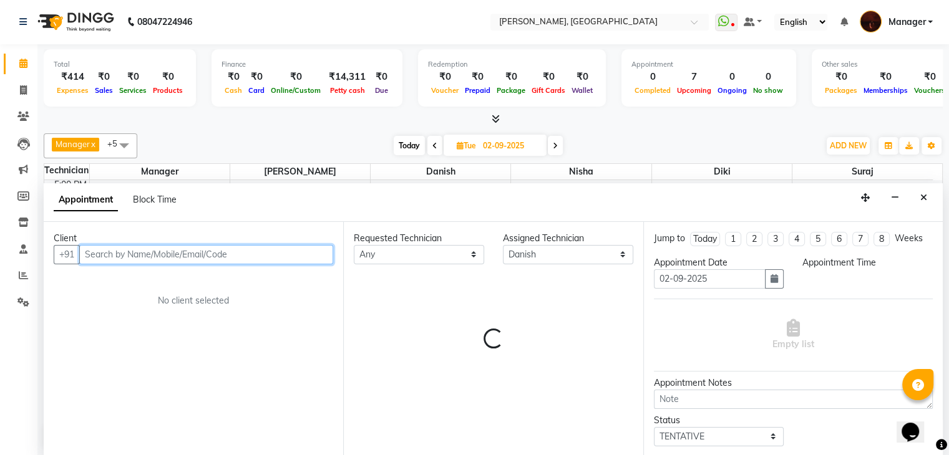
select select "1140"
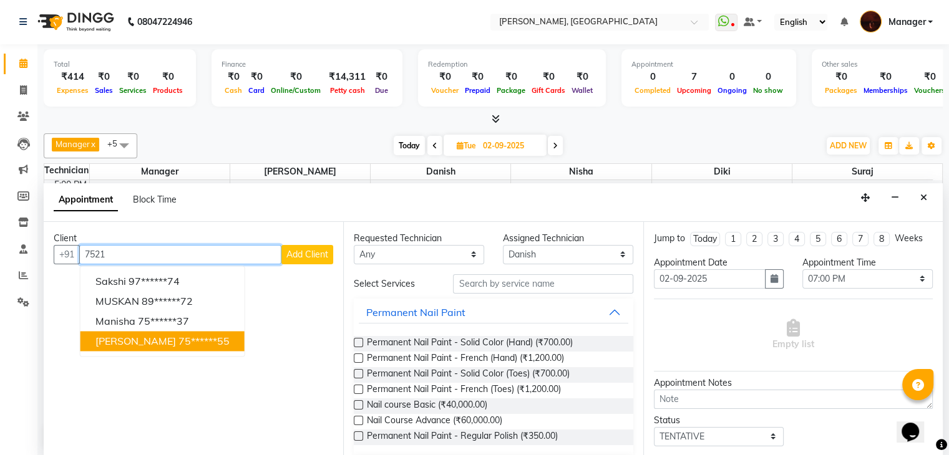
click at [178, 339] on ngb-highlight "75******55" at bounding box center [203, 341] width 51 height 12
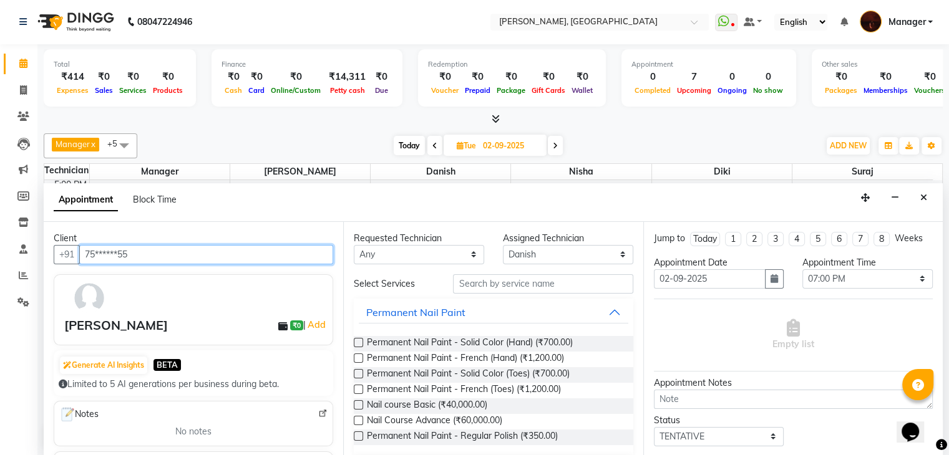
type input "75******55"
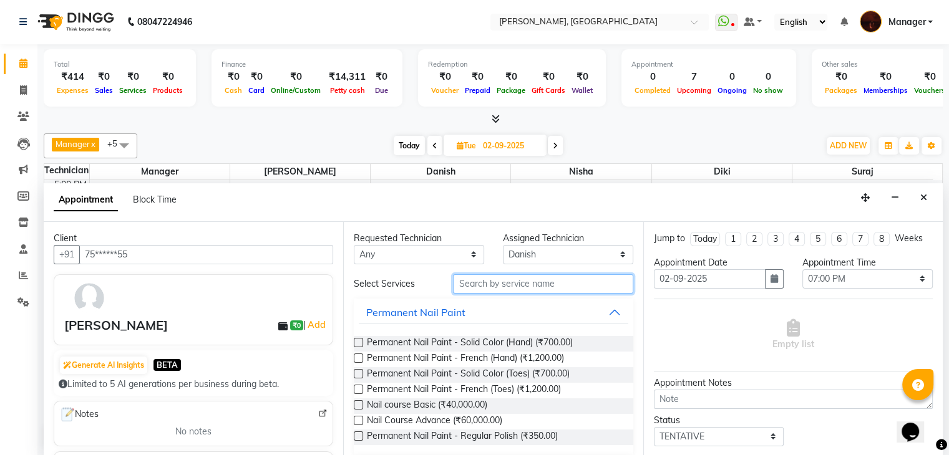
click at [552, 276] on input "text" at bounding box center [543, 283] width 180 height 19
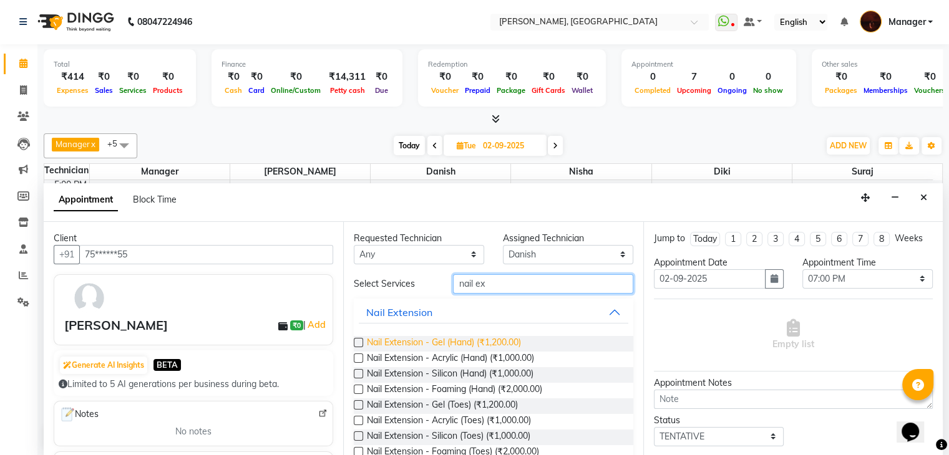
type input "nail ex"
click at [482, 342] on span "Nail Extension - Gel (Hand) (₹1,200.00)" at bounding box center [444, 344] width 154 height 16
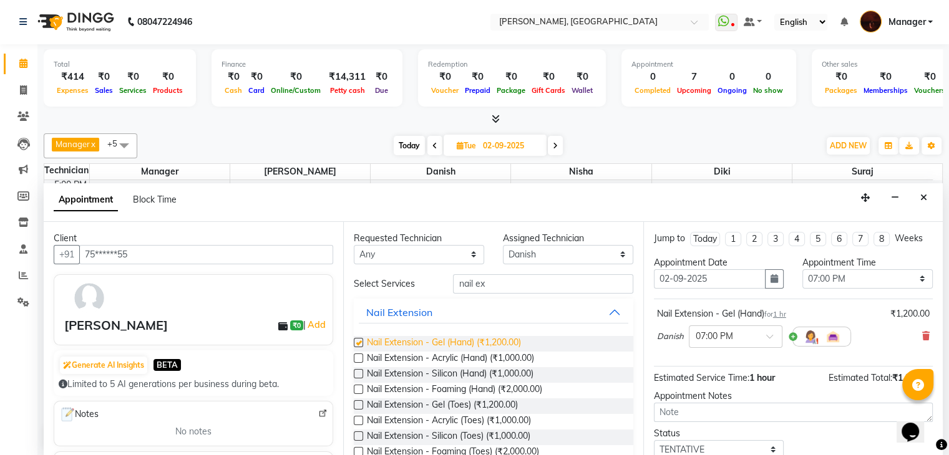
checkbox input "false"
click at [554, 283] on input "nail ex" at bounding box center [543, 283] width 180 height 19
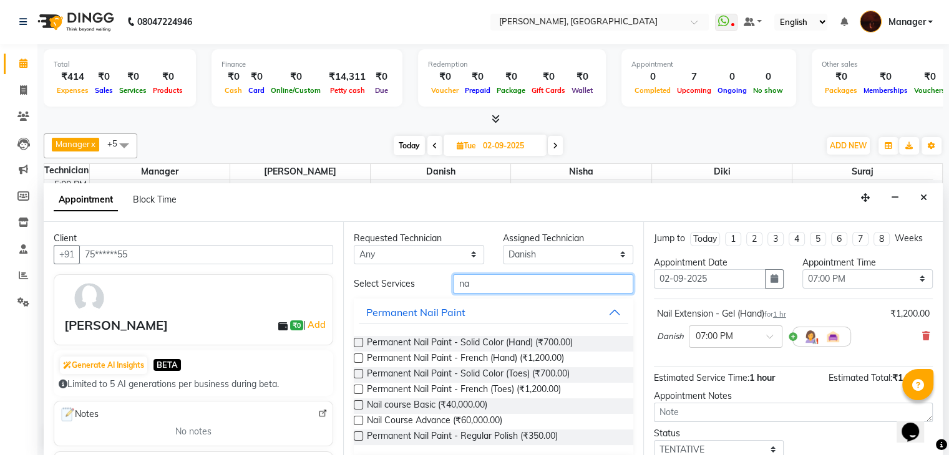
type input "n"
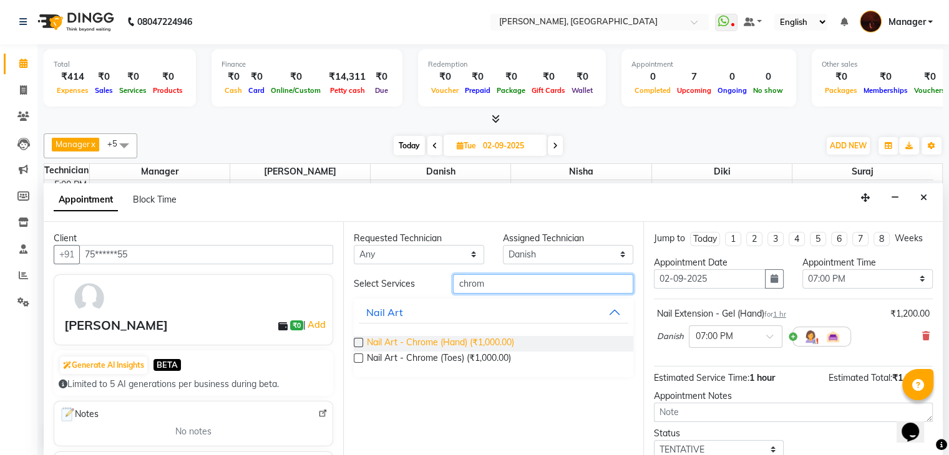
type input "chrom"
click at [490, 339] on span "Nail Art - Chrome (Hand) (₹1,000.00)" at bounding box center [440, 344] width 147 height 16
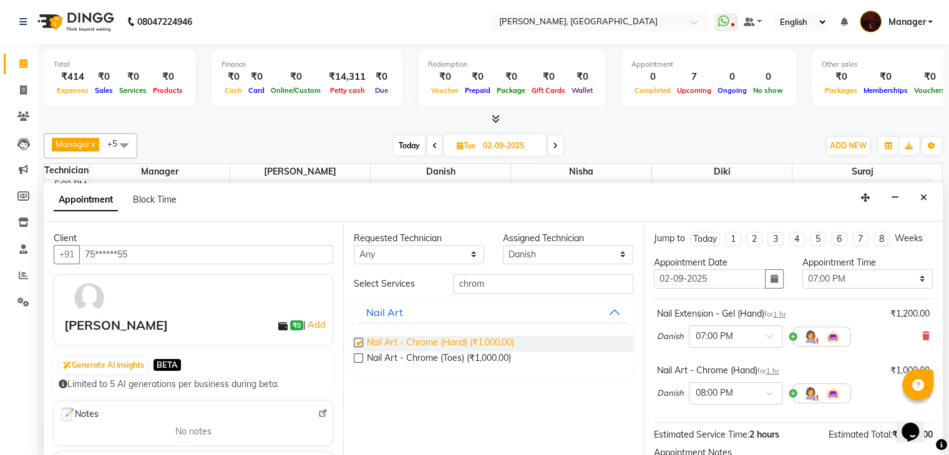
checkbox input "false"
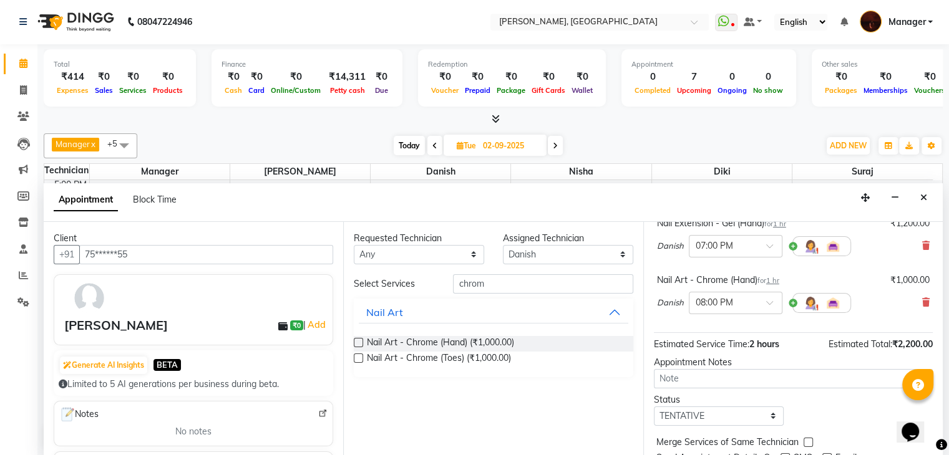
scroll to position [137, 0]
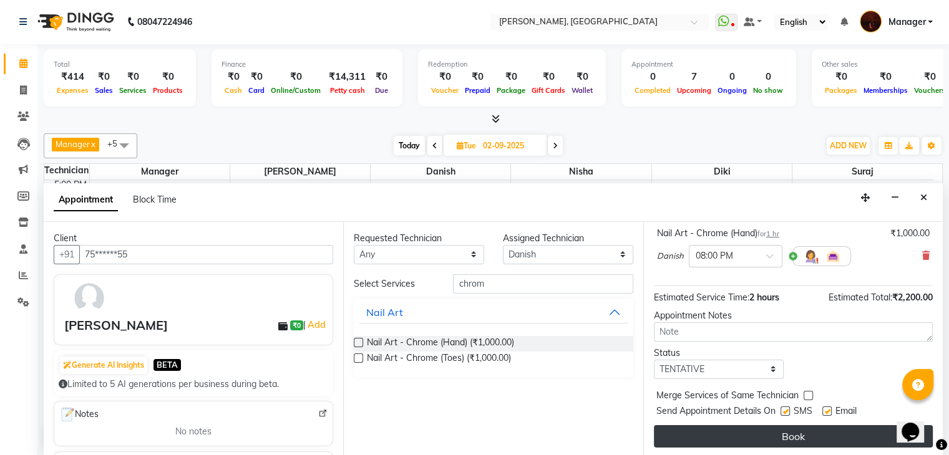
click at [787, 434] on button "Book" at bounding box center [793, 436] width 279 height 22
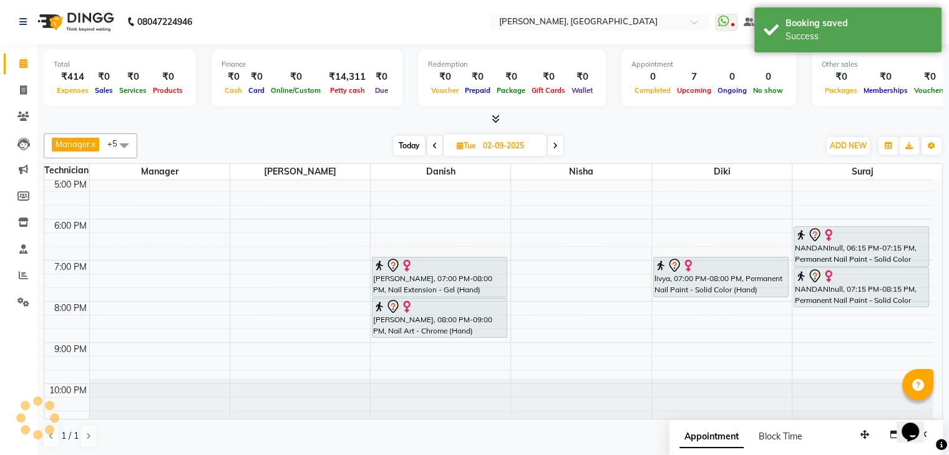
scroll to position [0, 0]
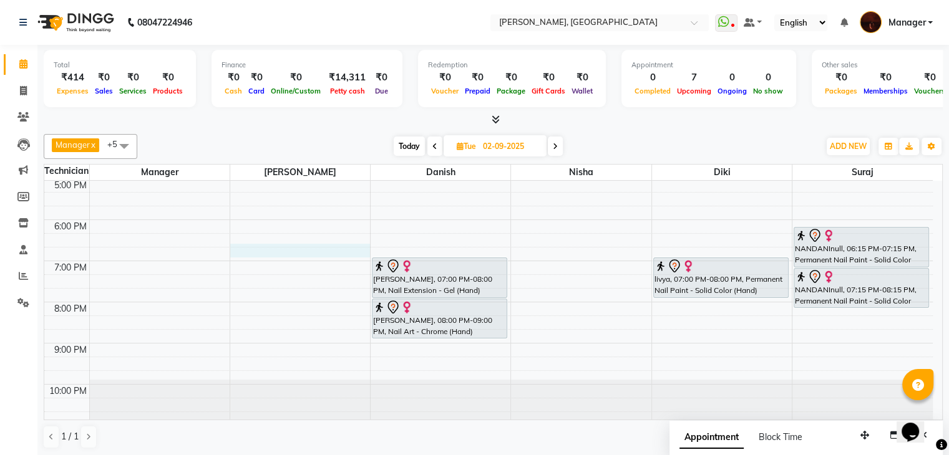
click at [243, 246] on div "10:00 AM 11:00 AM 12:00 PM 1:00 PM 2:00 PM 3:00 PM 4:00 PM 5:00 PM 6:00 PM 7:00…" at bounding box center [488, 158] width 888 height 535
select select "35072"
select select "tentative"
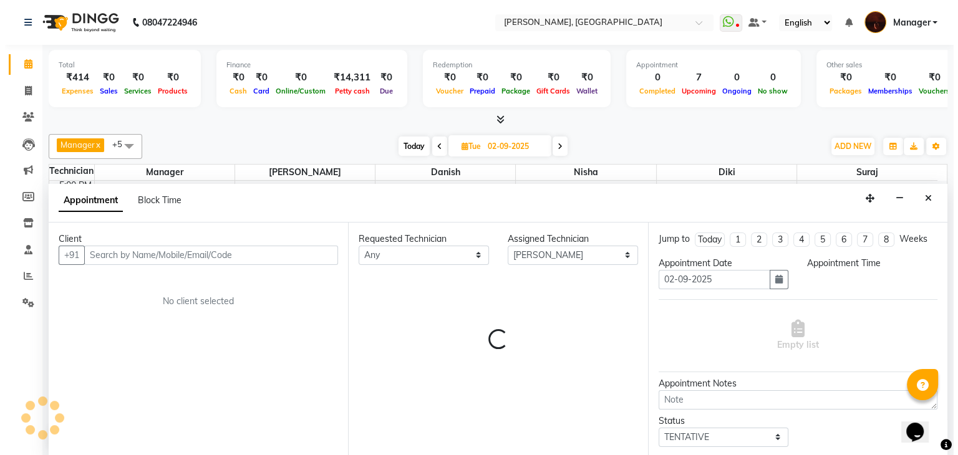
scroll to position [1, 0]
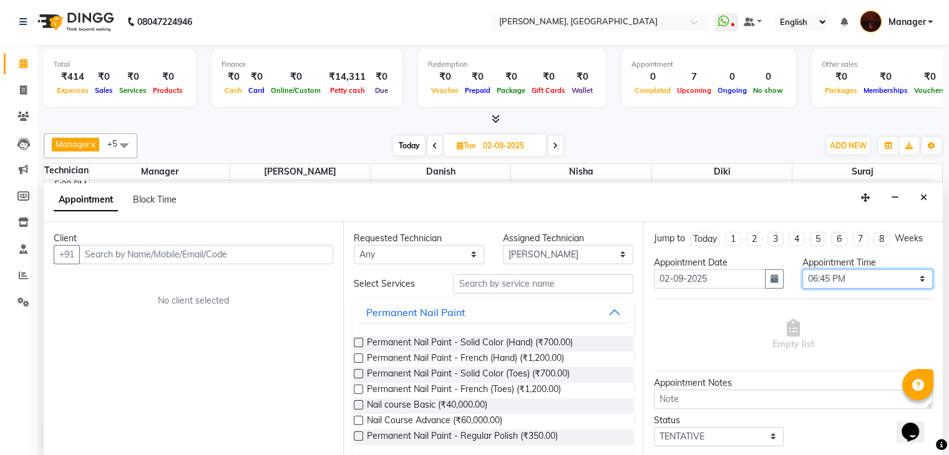
click at [867, 277] on select "Select 11:00 AM 11:15 AM 11:30 AM 11:45 AM 12:00 PM 12:15 PM 12:30 PM 12:45 PM …" at bounding box center [867, 278] width 130 height 19
select select "1110"
click at [802, 269] on select "Select 11:00 AM 11:15 AM 11:30 AM 11:45 AM 12:00 PM 12:15 PM 12:30 PM 12:45 PM …" at bounding box center [867, 278] width 130 height 19
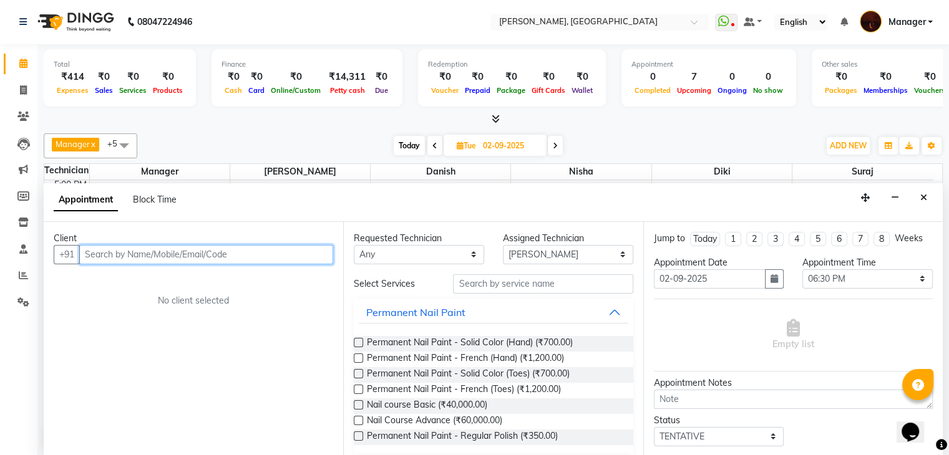
click at [250, 245] on input "text" at bounding box center [206, 254] width 254 height 19
type input "9972962926"
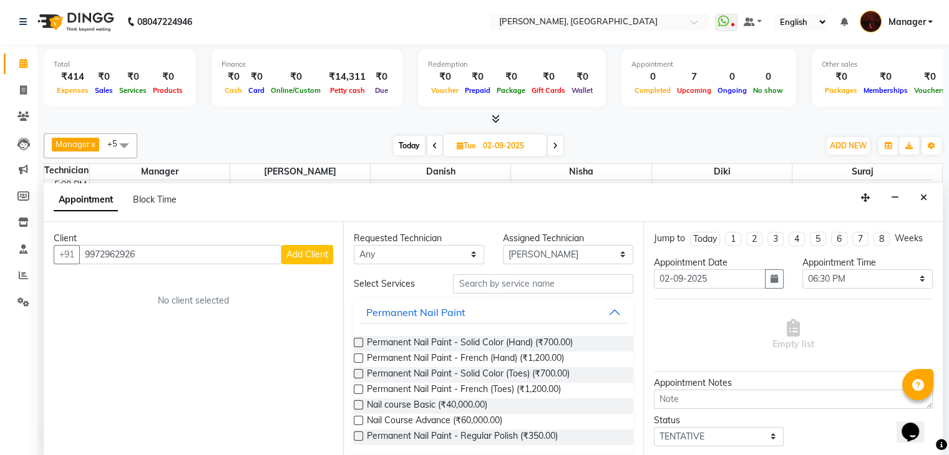
click at [299, 250] on span "Add Client" at bounding box center [307, 254] width 42 height 11
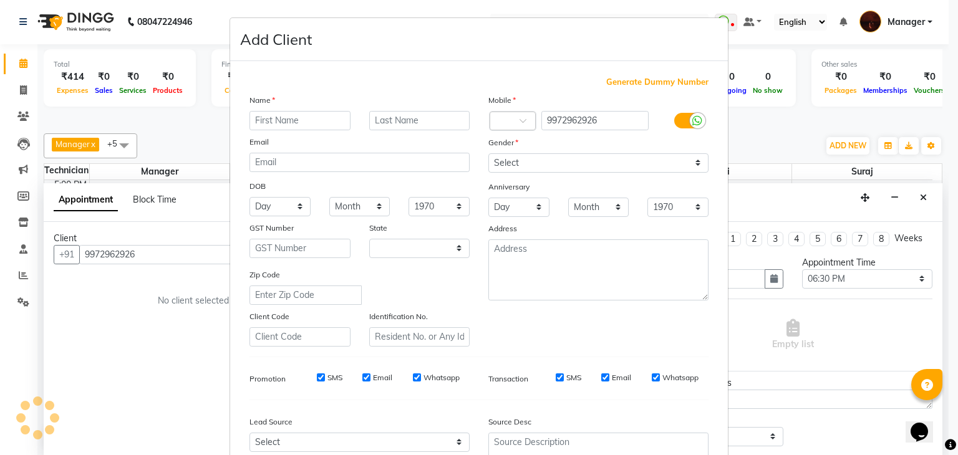
select select "21"
type input "[PERSON_NAME]"
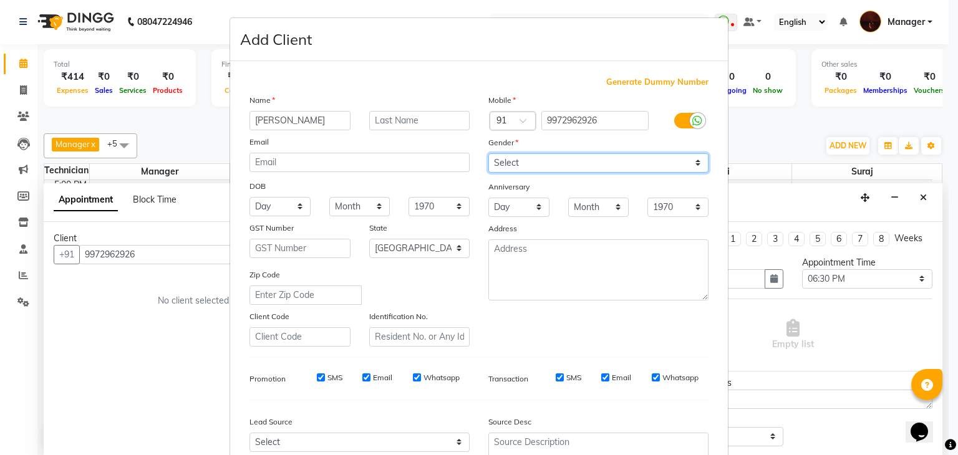
click at [601, 167] on select "Select [DEMOGRAPHIC_DATA] [DEMOGRAPHIC_DATA] Other Prefer Not To Say" at bounding box center [598, 162] width 220 height 19
select select "[DEMOGRAPHIC_DATA]"
click at [488, 154] on select "Select [DEMOGRAPHIC_DATA] [DEMOGRAPHIC_DATA] Other Prefer Not To Say" at bounding box center [598, 162] width 220 height 19
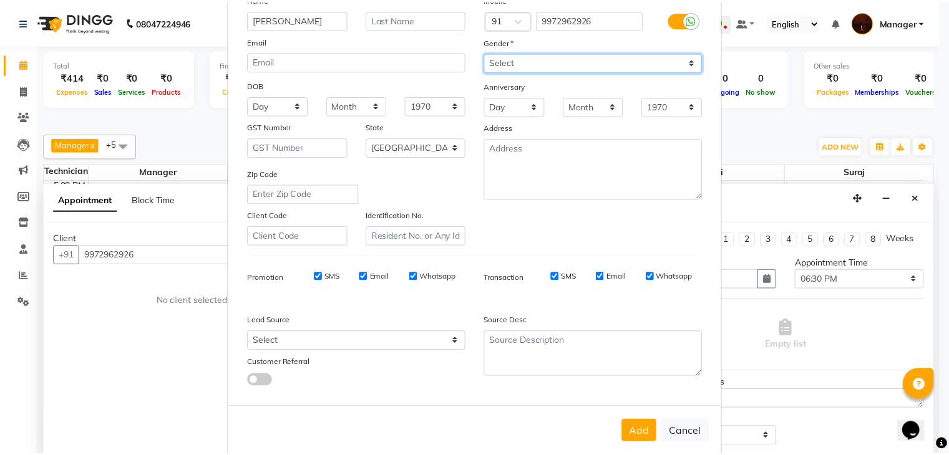
scroll to position [119, 0]
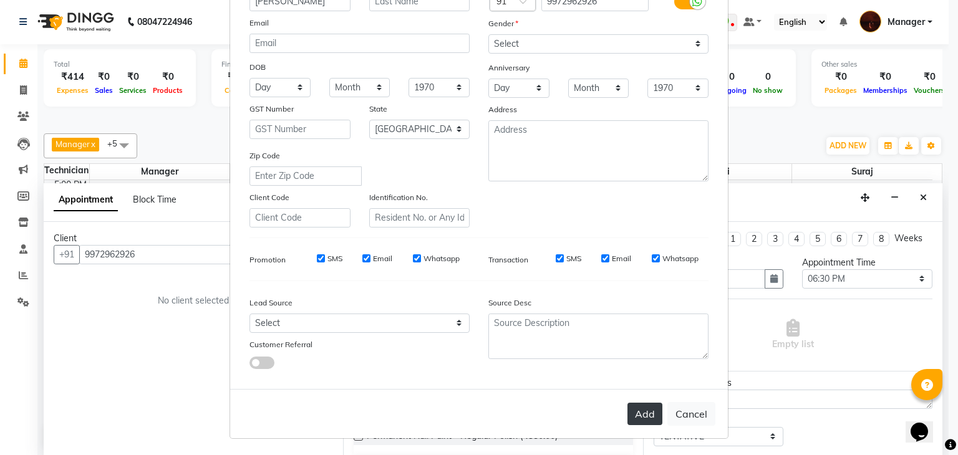
click at [630, 418] on button "Add" at bounding box center [645, 414] width 35 height 22
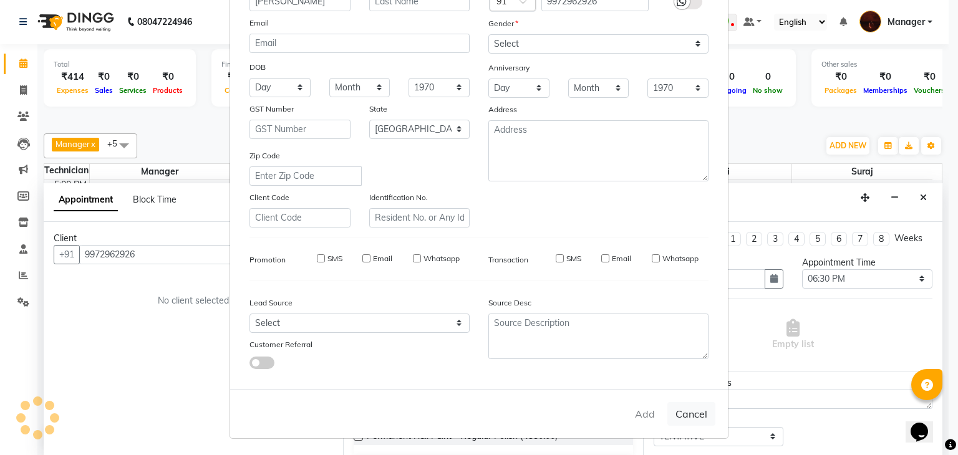
type input "99******26"
select select
select select "null"
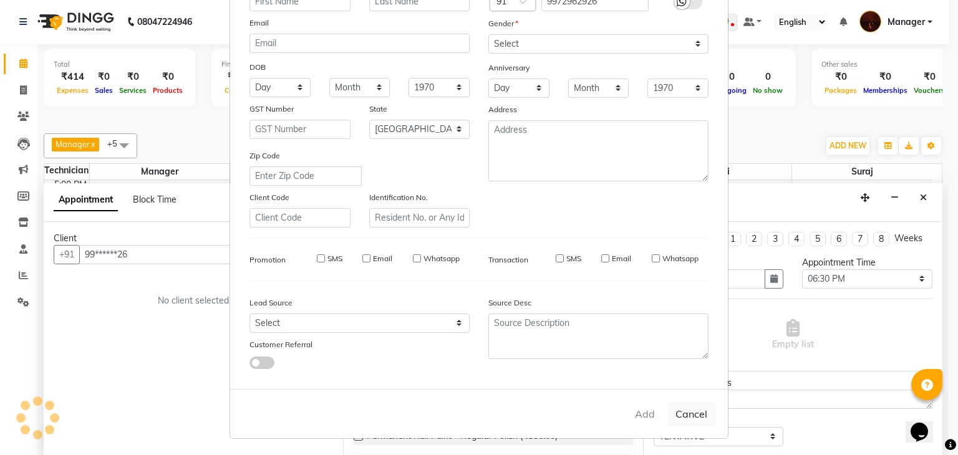
select select
checkbox input "false"
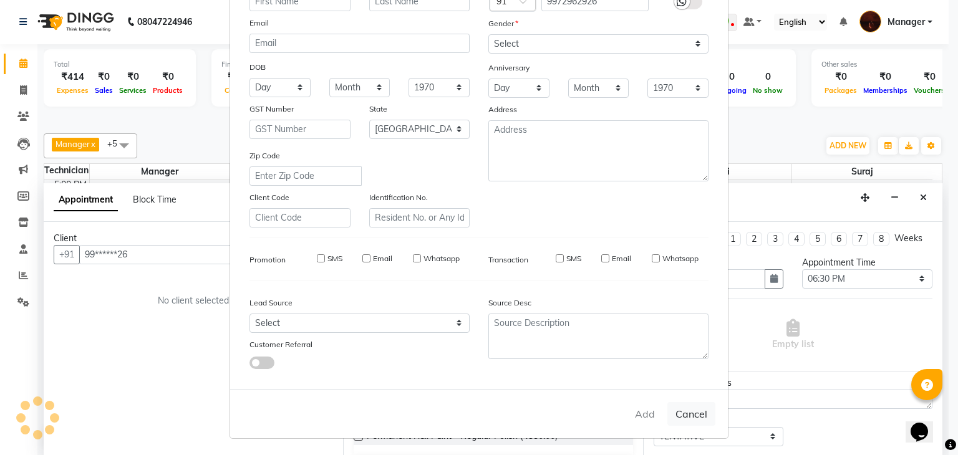
checkbox input "false"
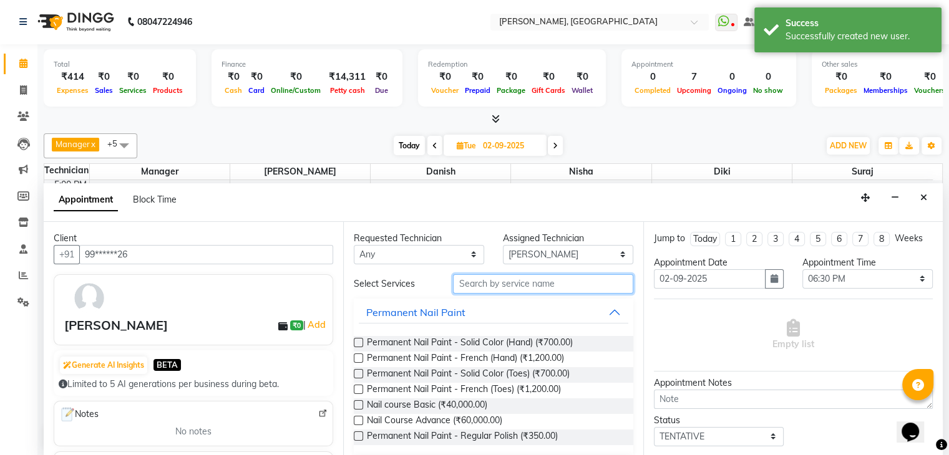
click at [518, 287] on input "text" at bounding box center [543, 283] width 180 height 19
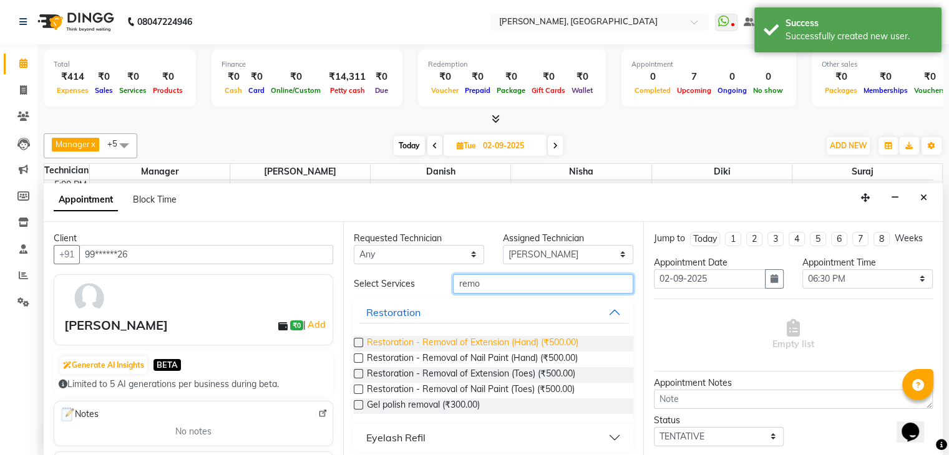
type input "remo"
click at [492, 339] on span "Restoration - Removal of Extension (Hand) (₹500.00)" at bounding box center [472, 344] width 211 height 16
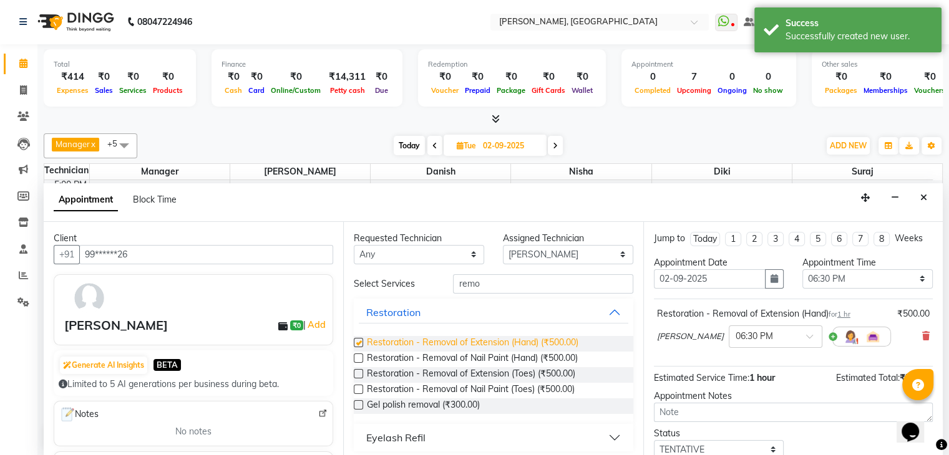
checkbox input "false"
click at [499, 276] on input "remo" at bounding box center [543, 283] width 180 height 19
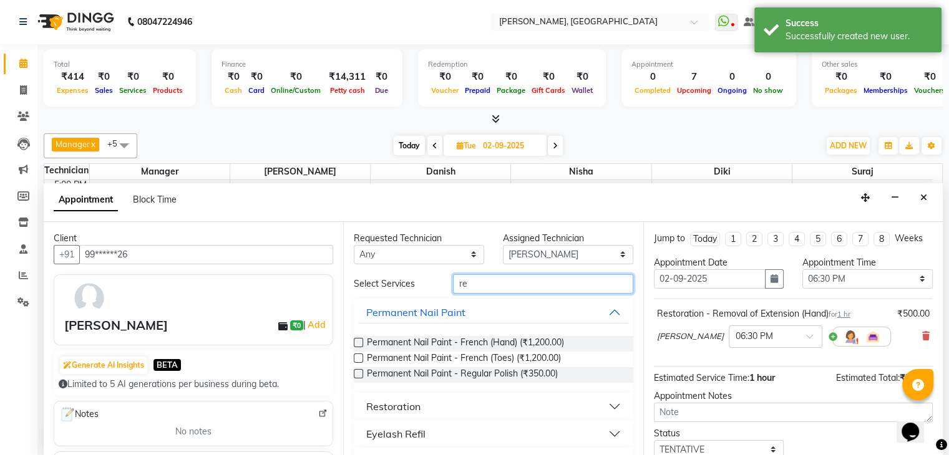
type input "r"
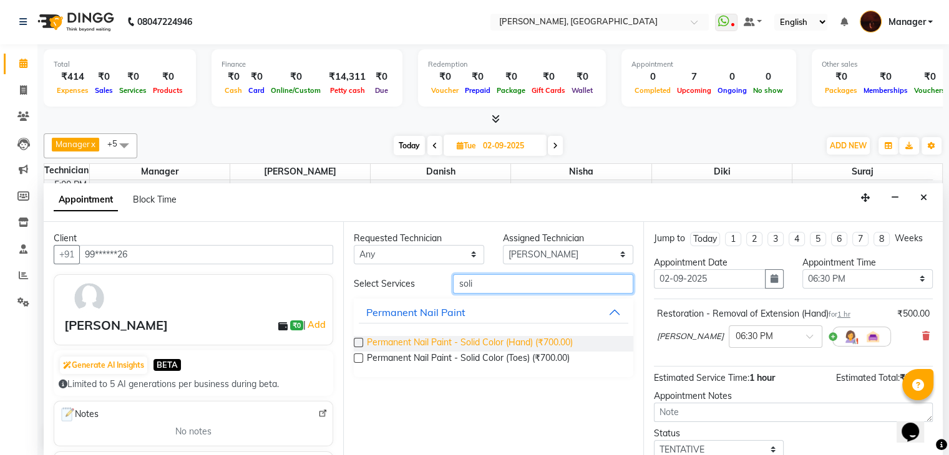
type input "soli"
click at [495, 342] on span "Permanent Nail Paint - Solid Color (Hand) (₹700.00)" at bounding box center [470, 344] width 206 height 16
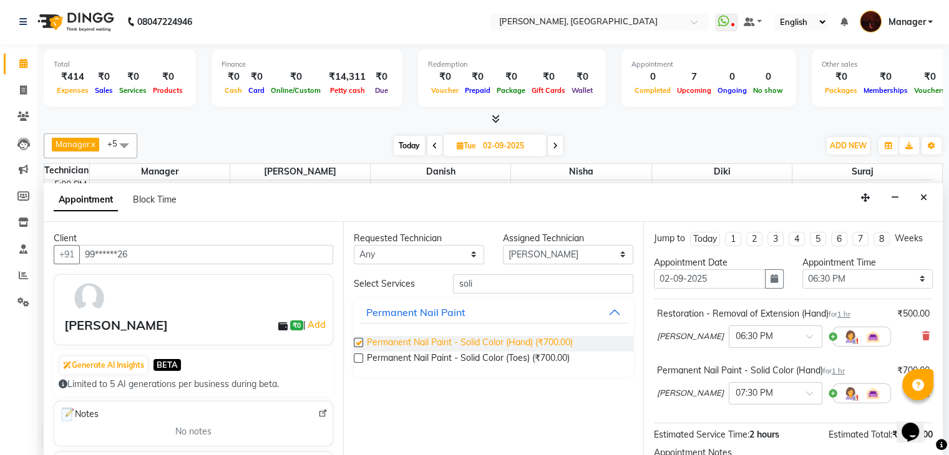
checkbox input "false"
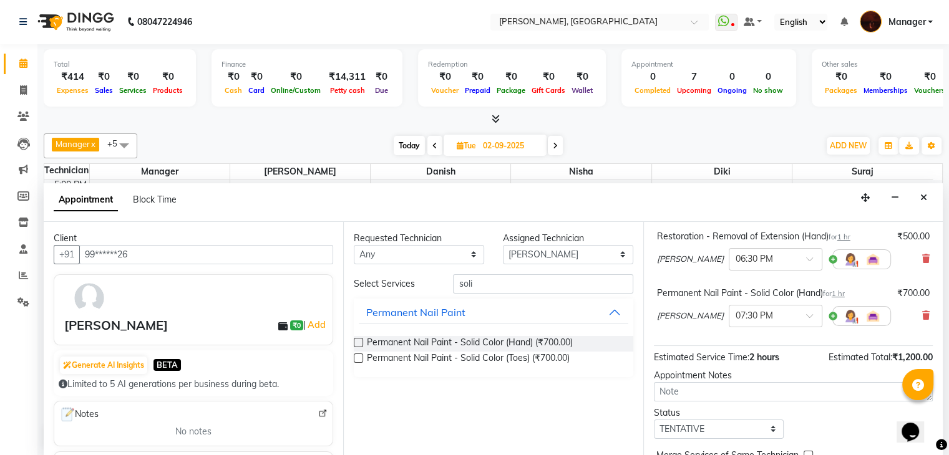
scroll to position [137, 0]
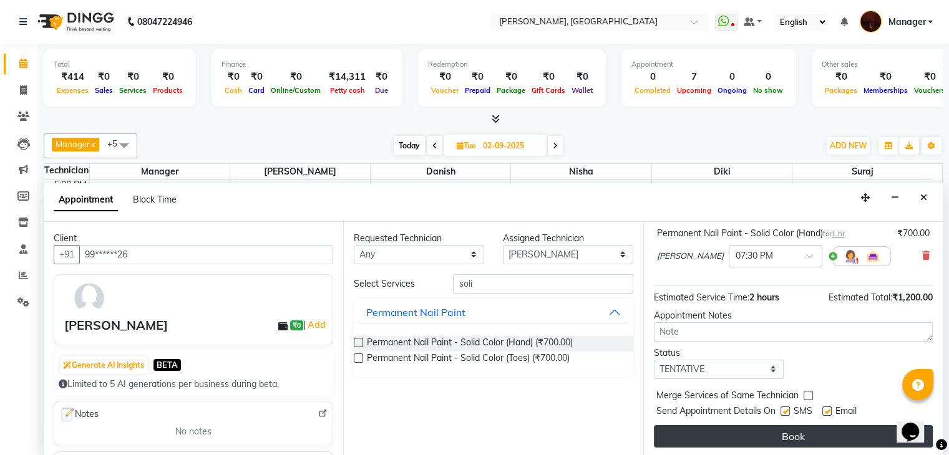
click at [782, 428] on button "Book" at bounding box center [793, 436] width 279 height 22
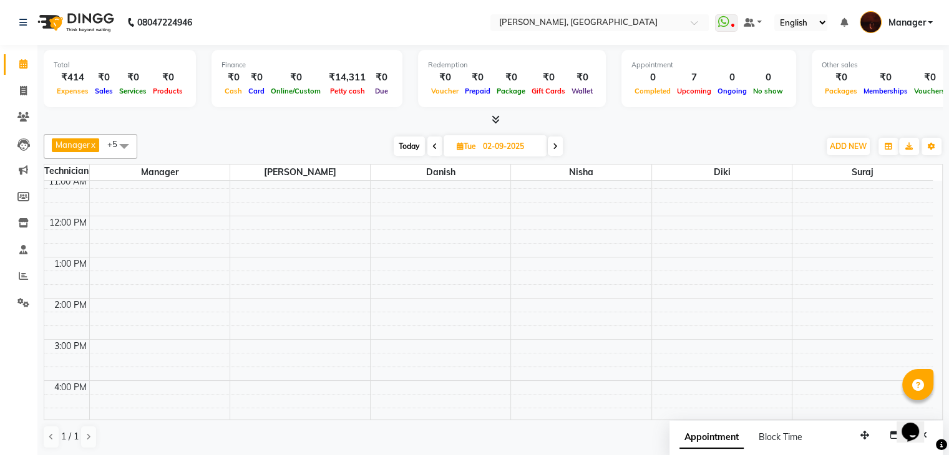
scroll to position [0, 0]
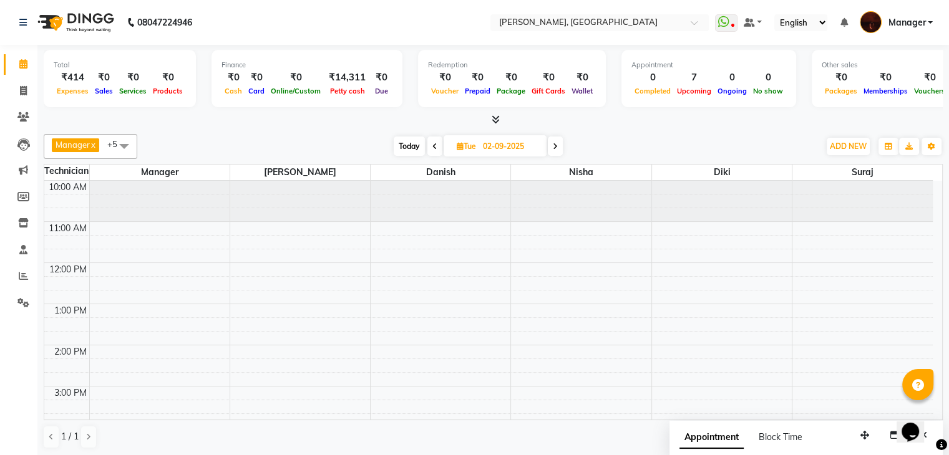
click at [412, 148] on span "Today" at bounding box center [409, 146] width 31 height 19
type input "[DATE]"
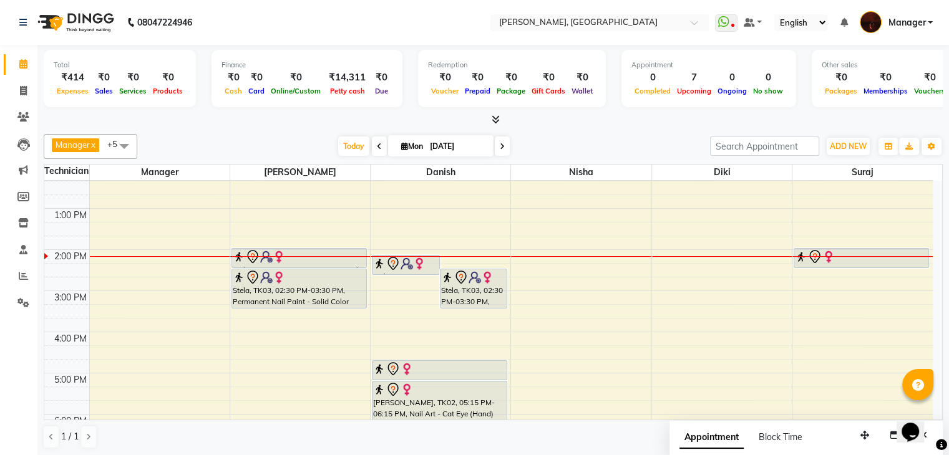
scroll to position [96, 0]
